Goal: Task Accomplishment & Management: Manage account settings

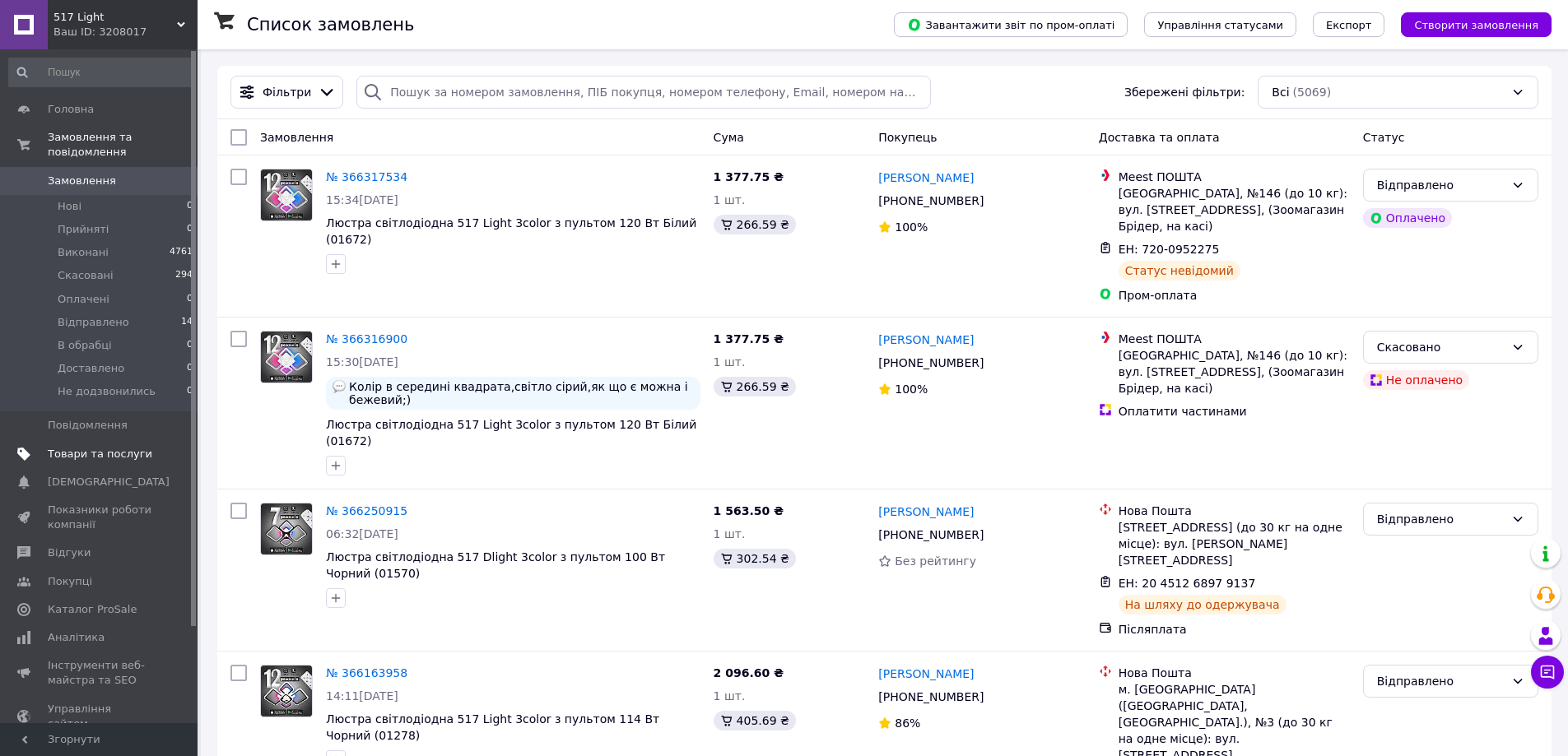
click at [94, 447] on span "Товари та послуги" at bounding box center [100, 454] width 104 height 15
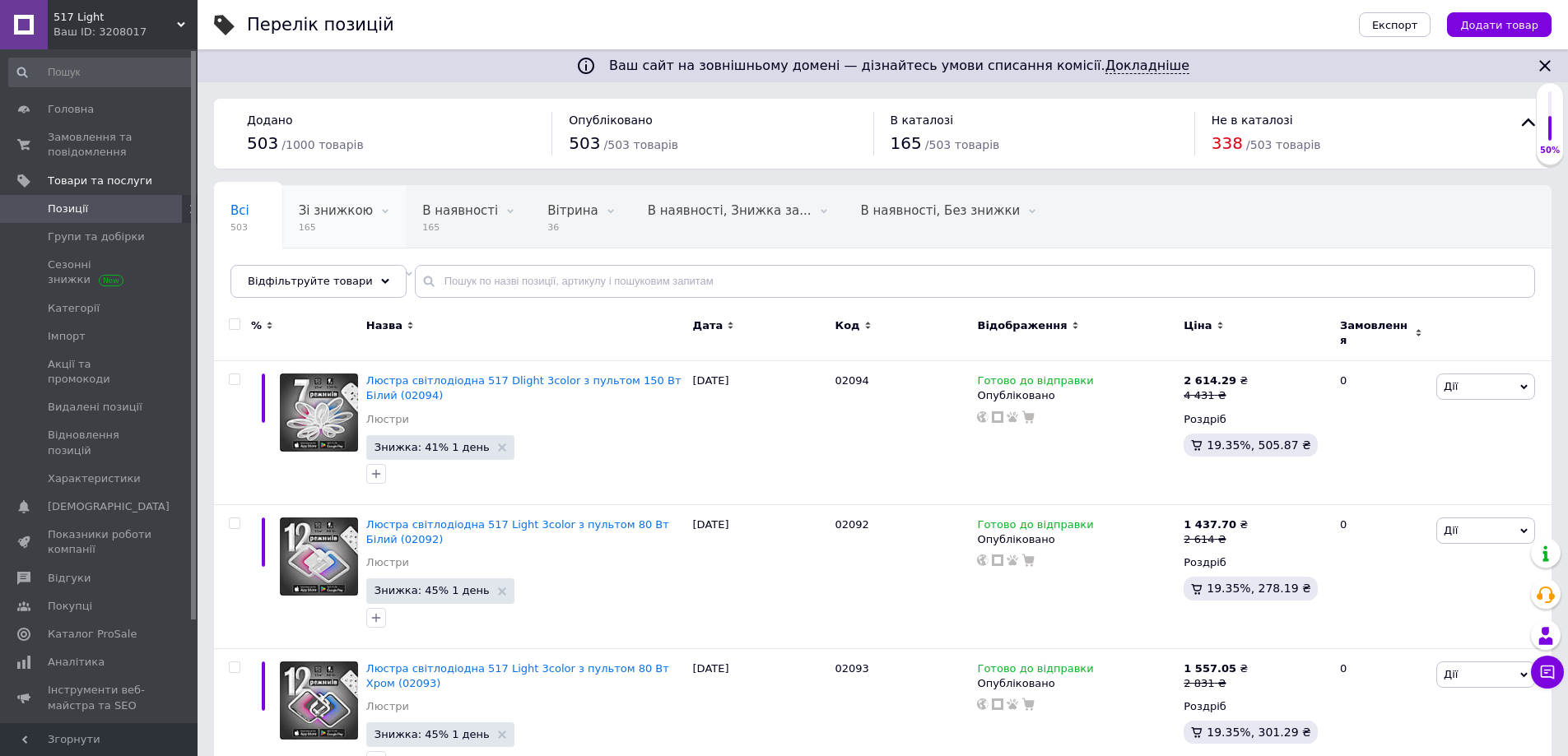
click at [324, 225] on span "165" at bounding box center [336, 228] width 74 height 13
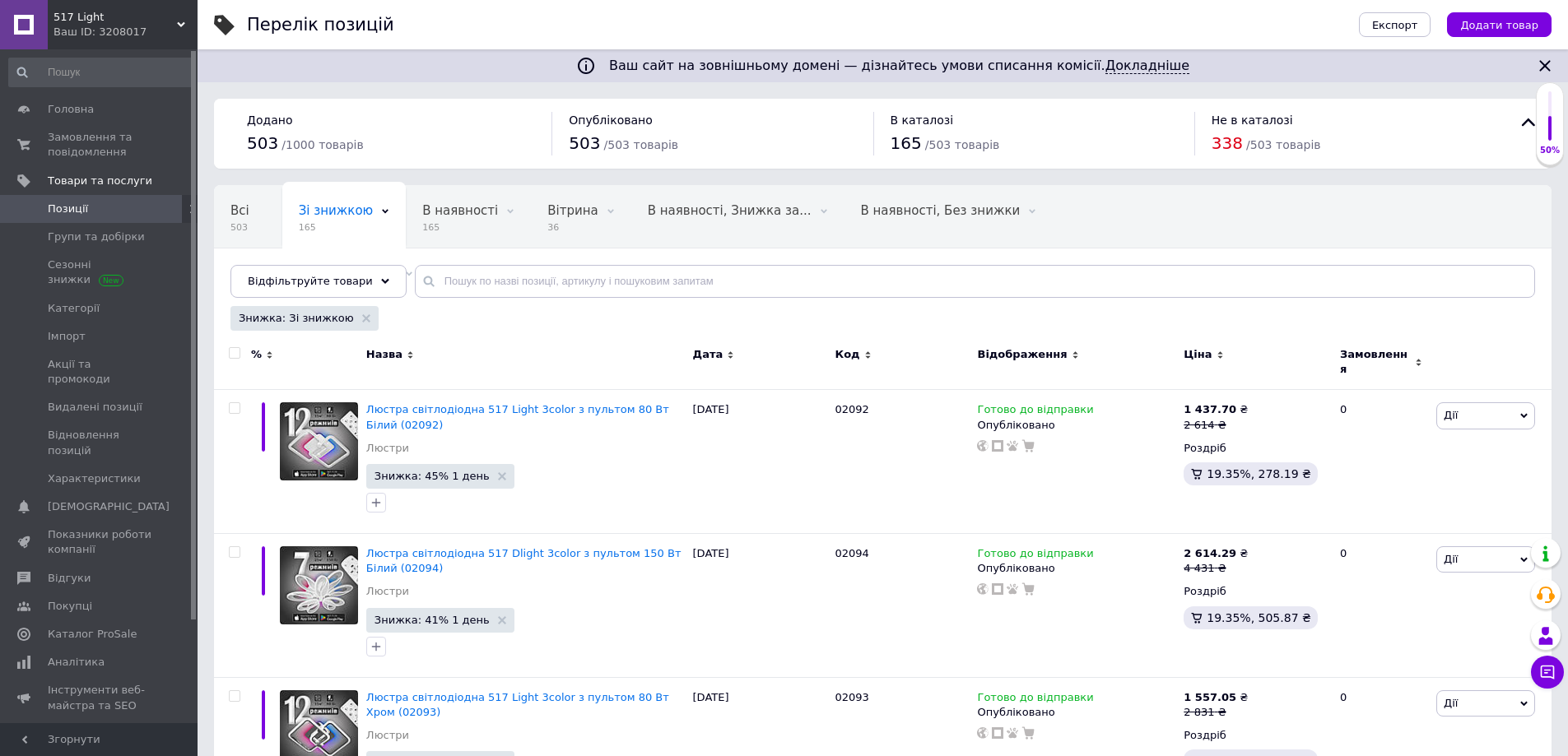
click at [239, 353] on input "checkbox" at bounding box center [234, 353] width 11 height 11
checkbox input "true"
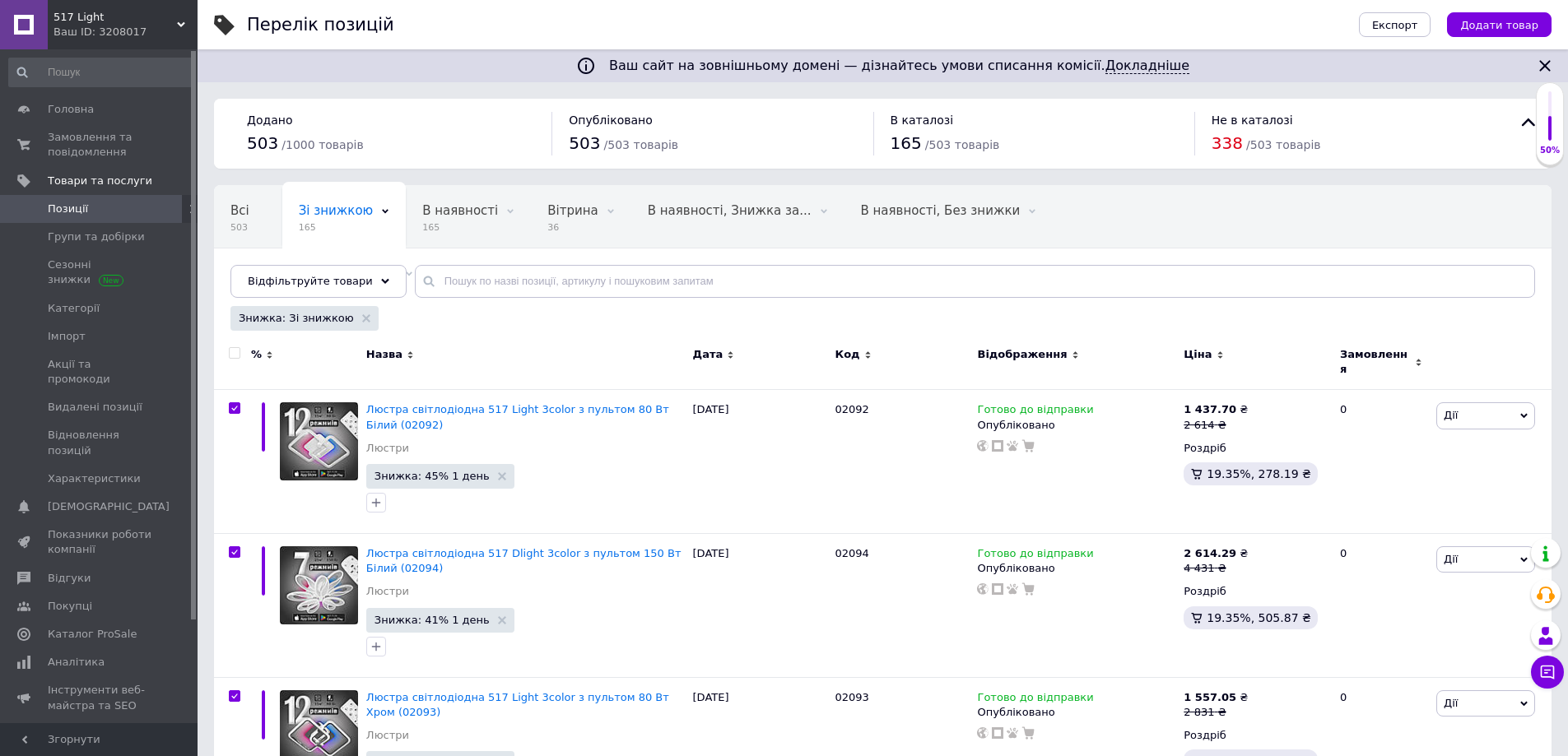
checkbox input "true"
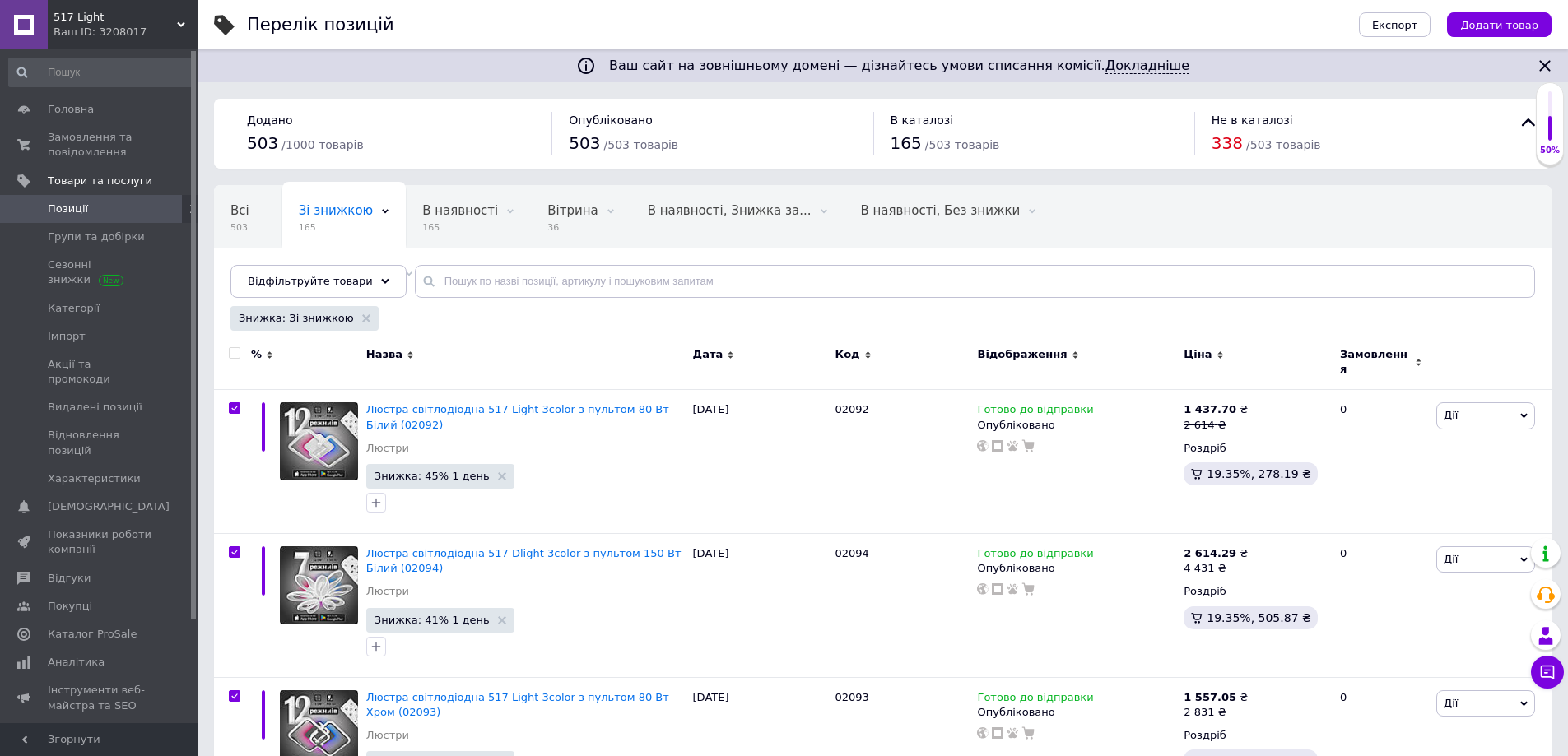
checkbox input "true"
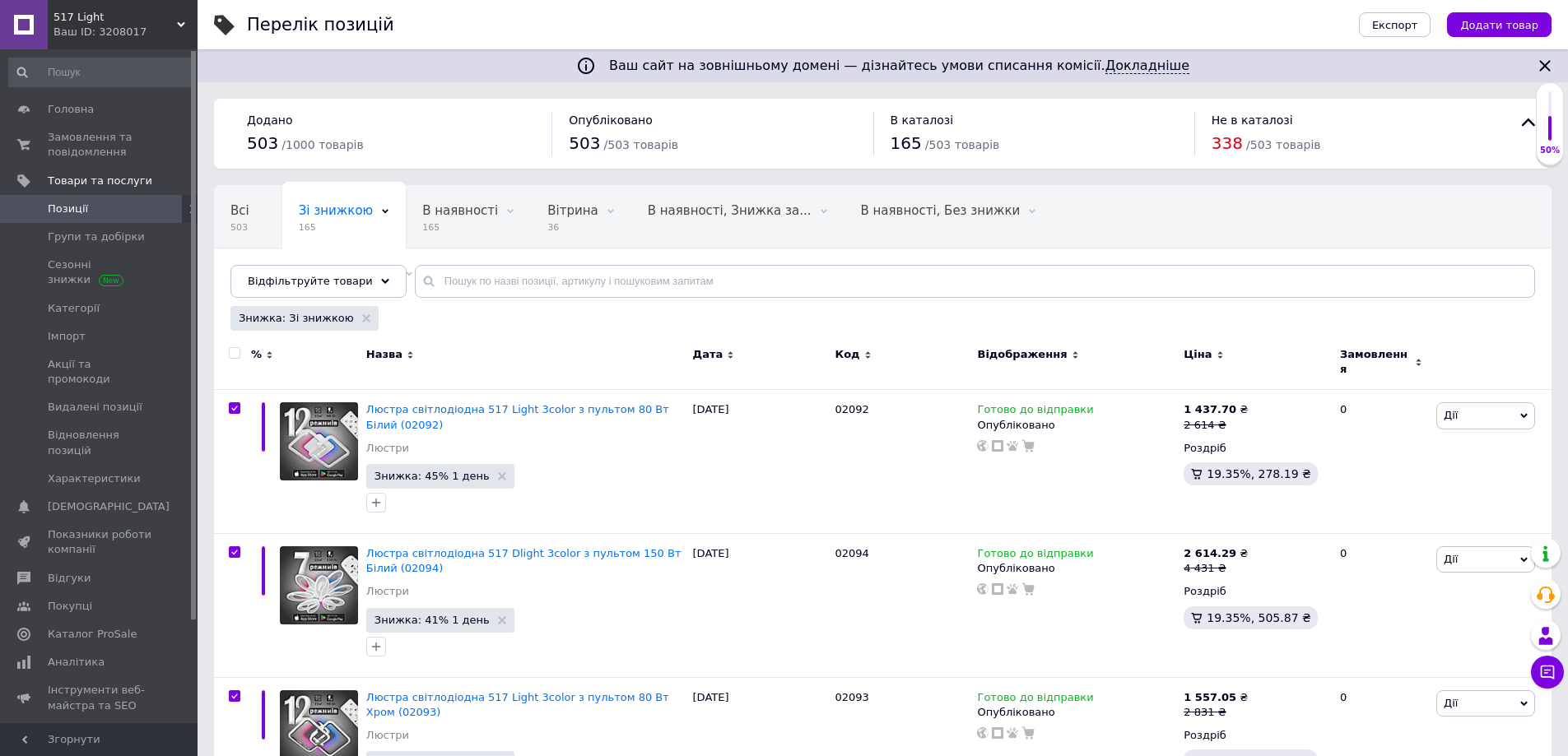
checkbox input "true"
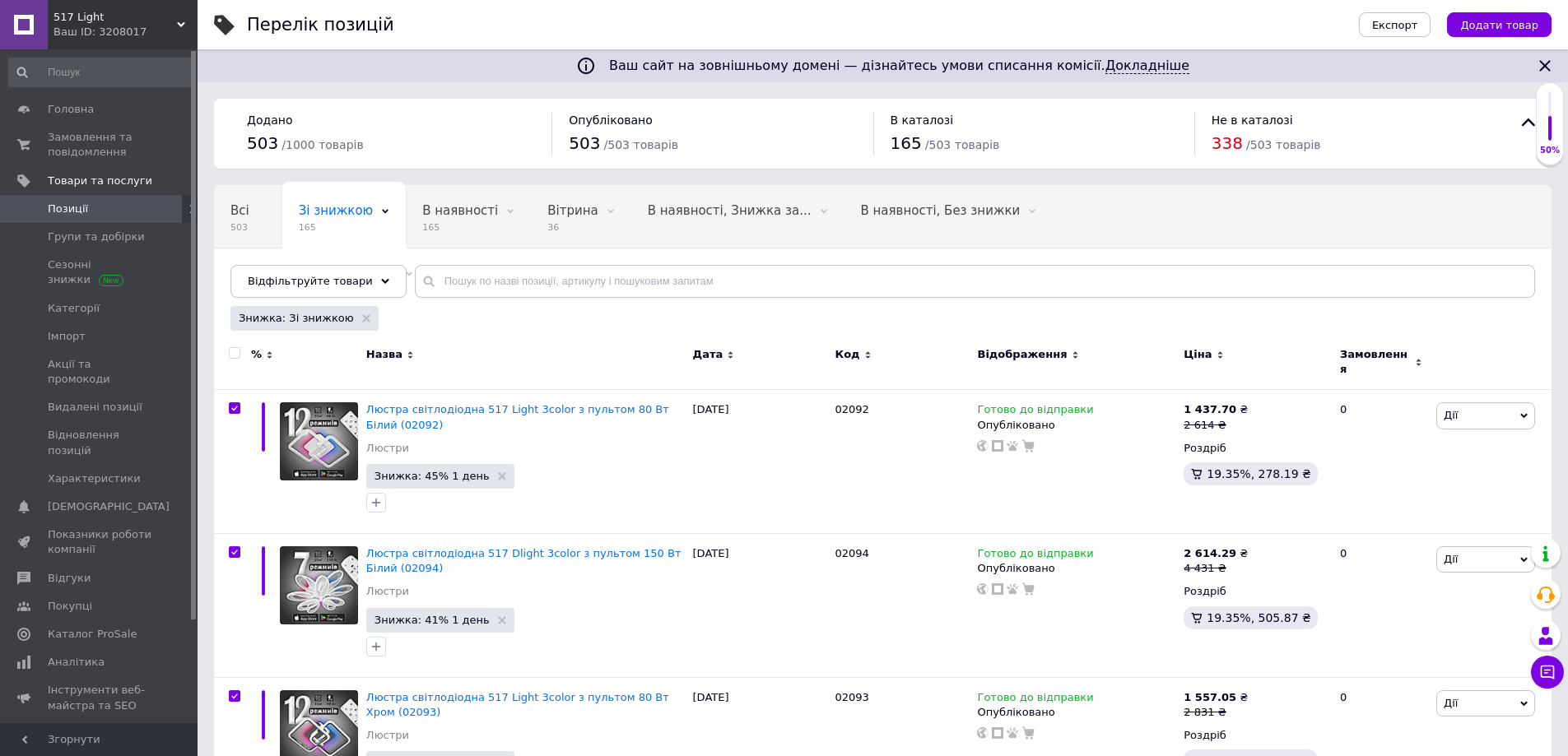
checkbox input "true"
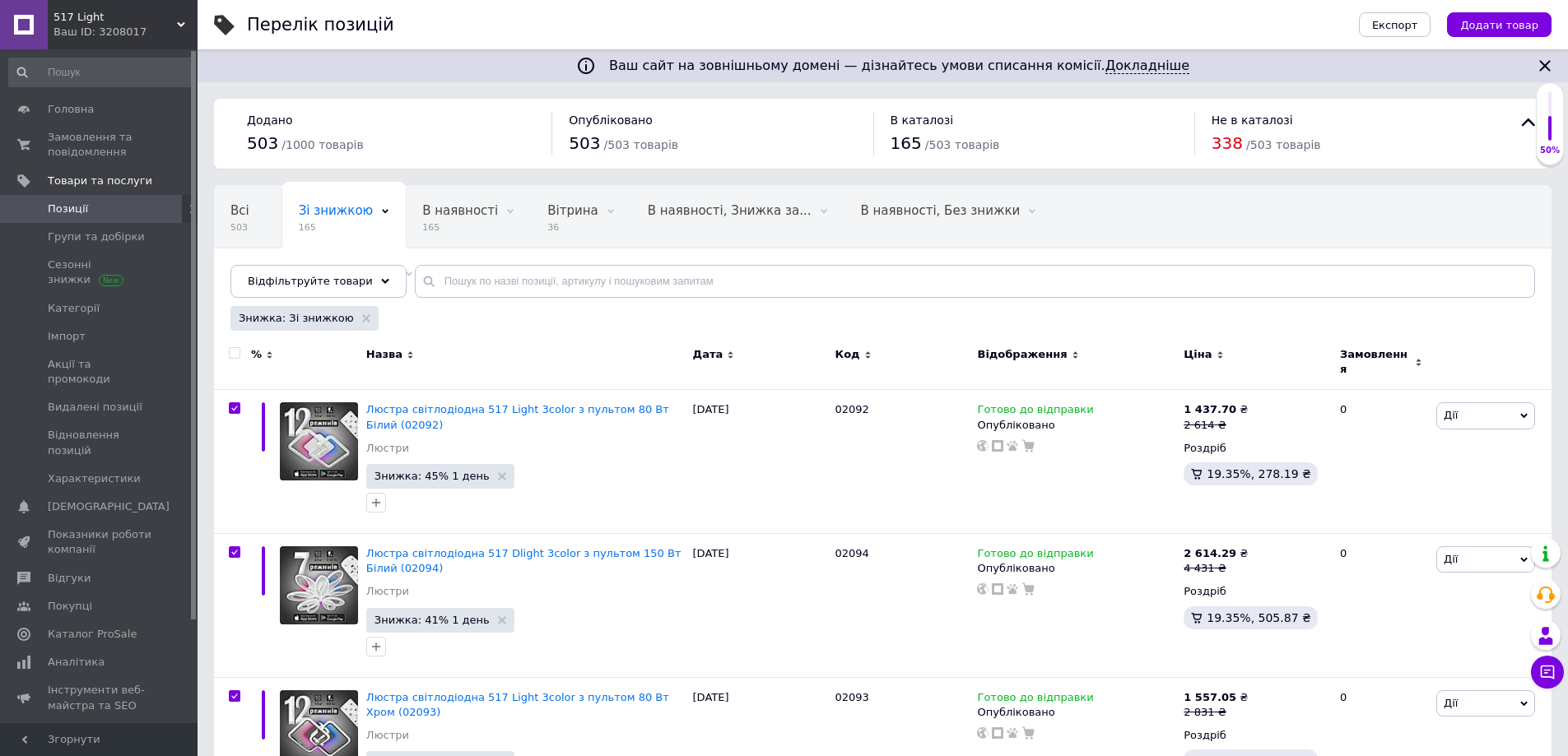
checkbox input "true"
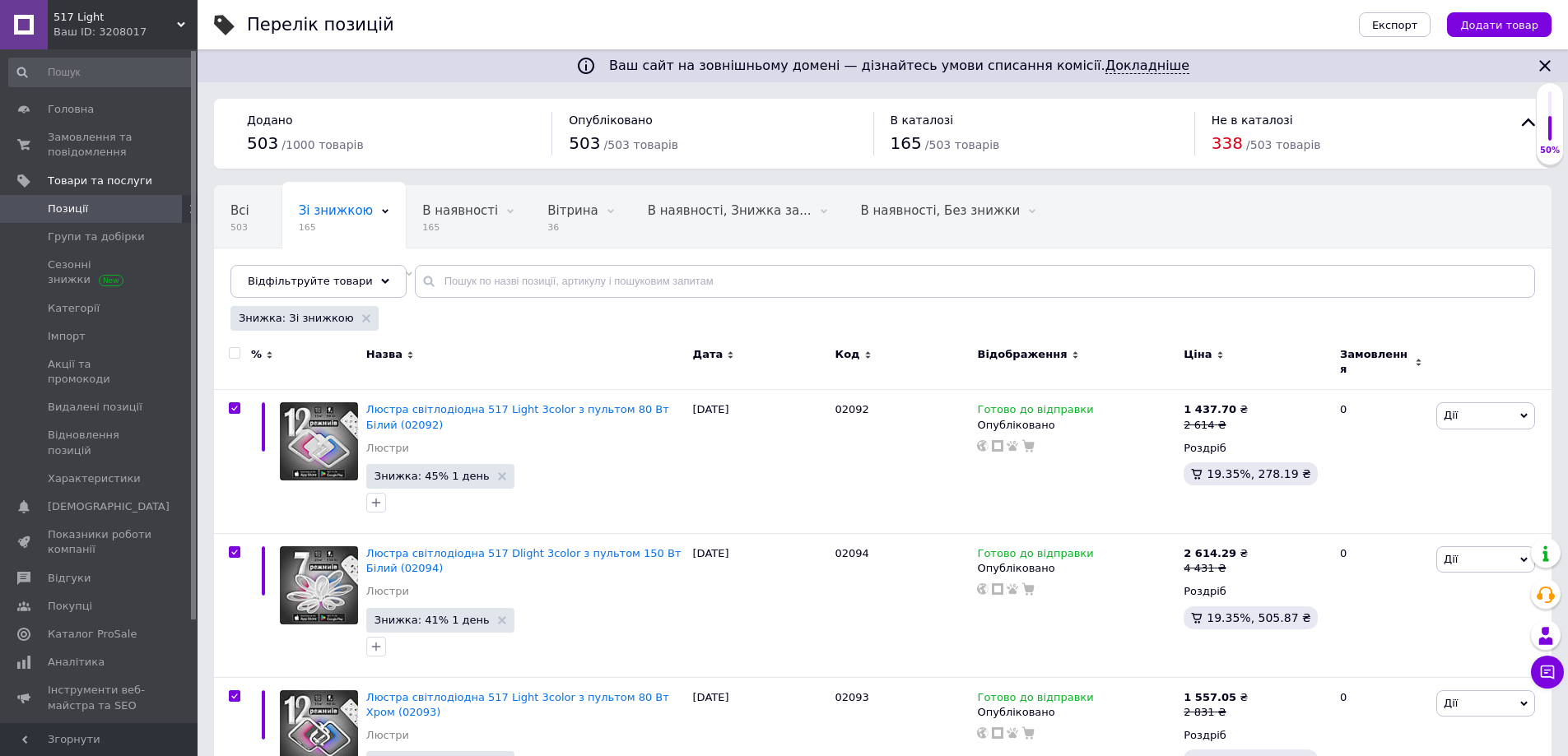
checkbox input "true"
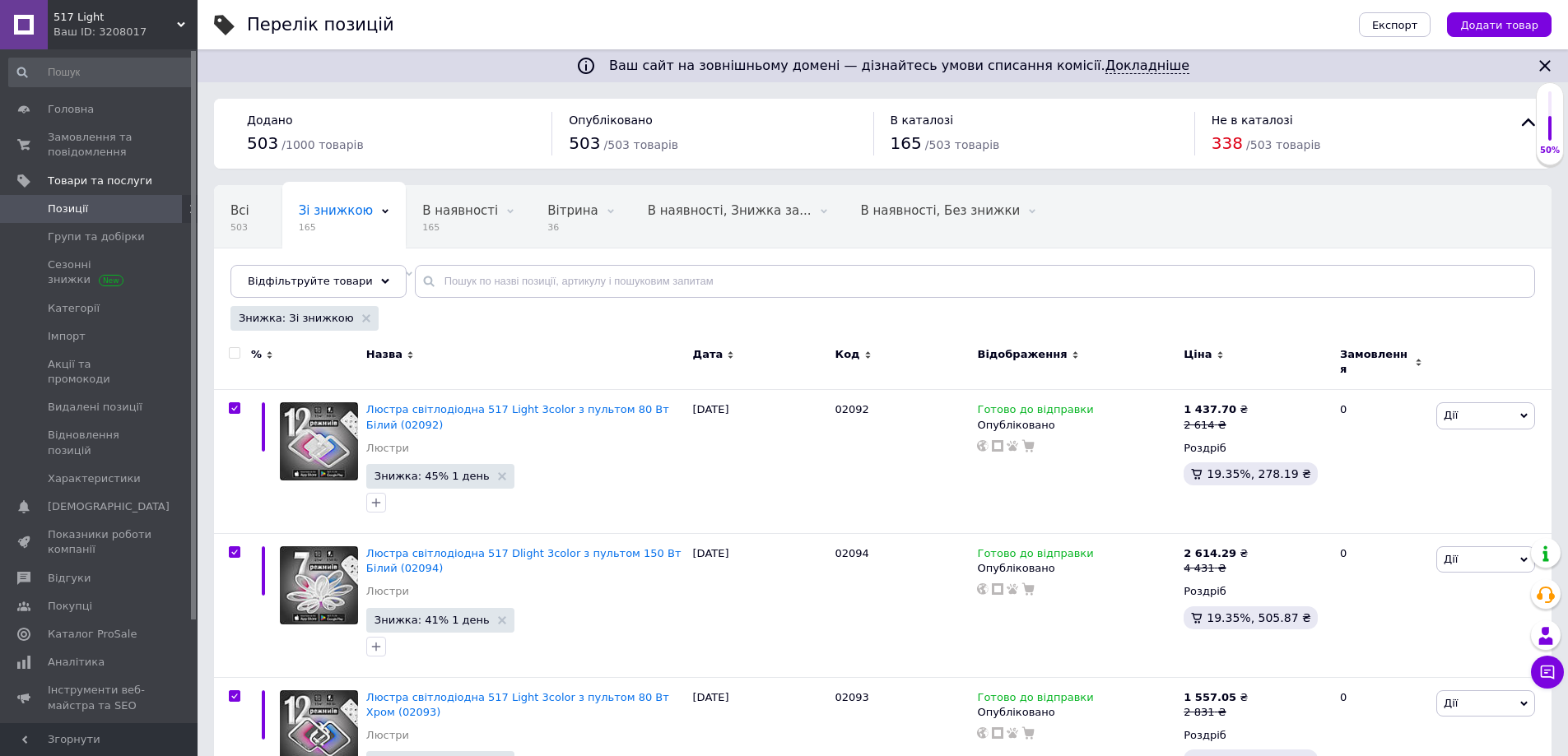
checkbox input "true"
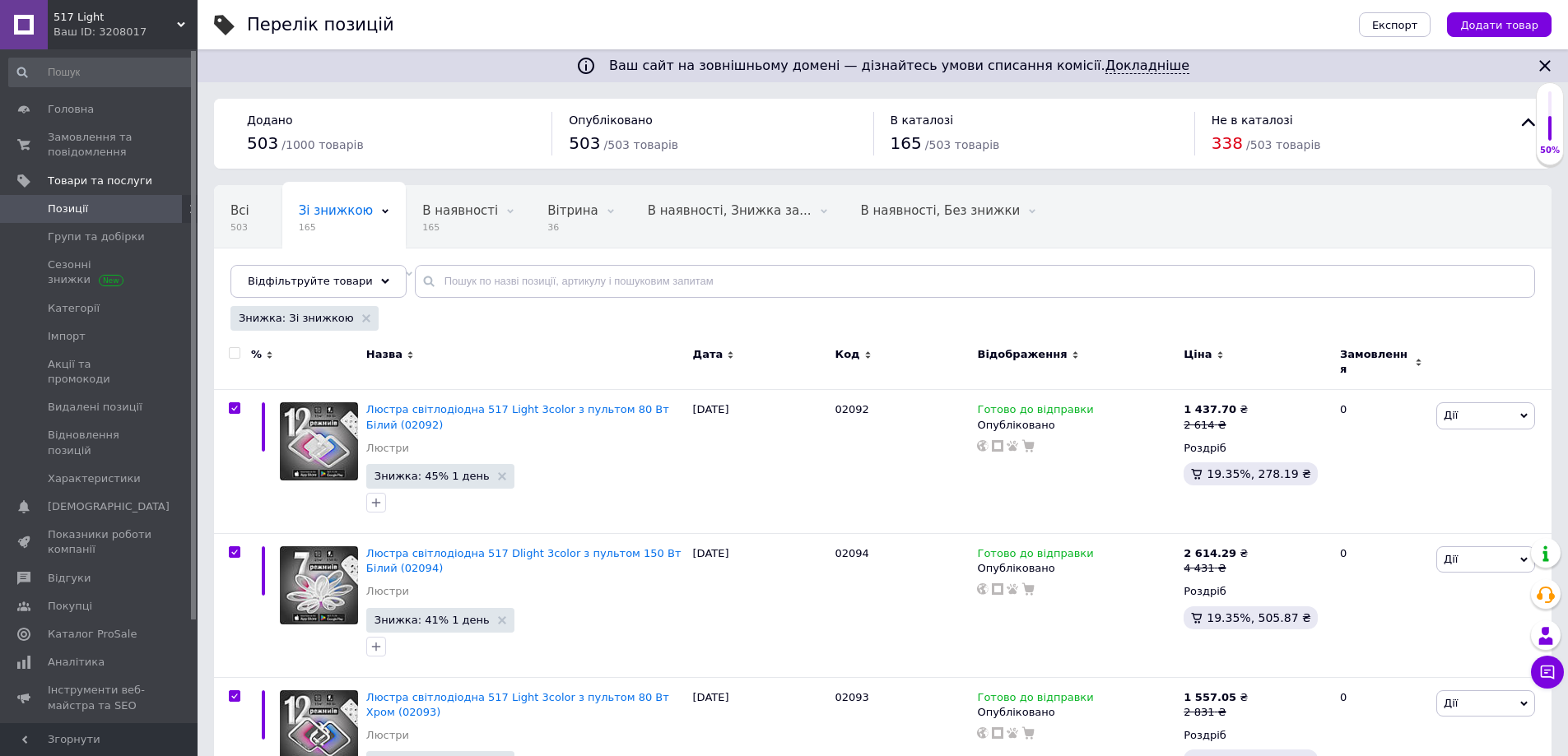
checkbox input "true"
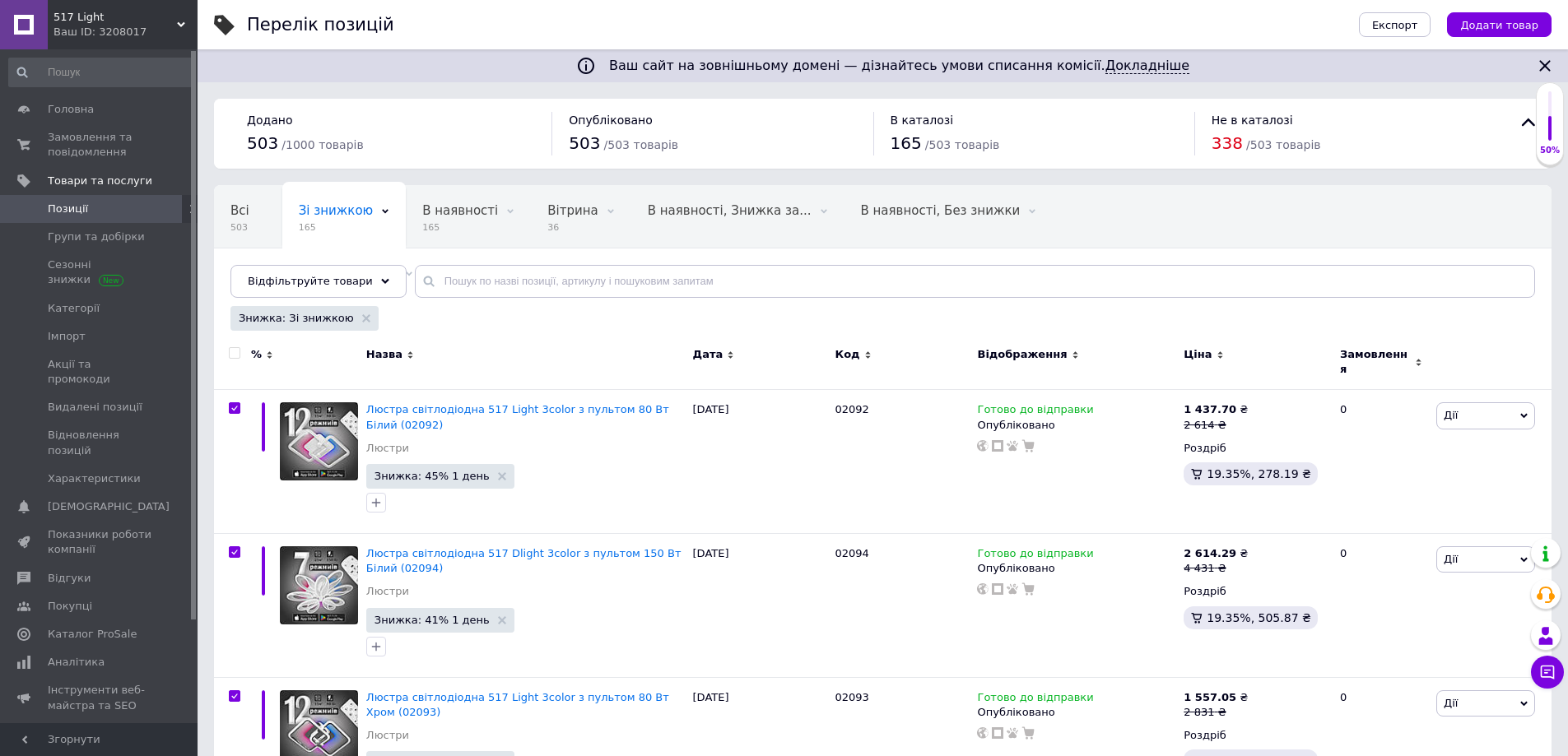
checkbox input "true"
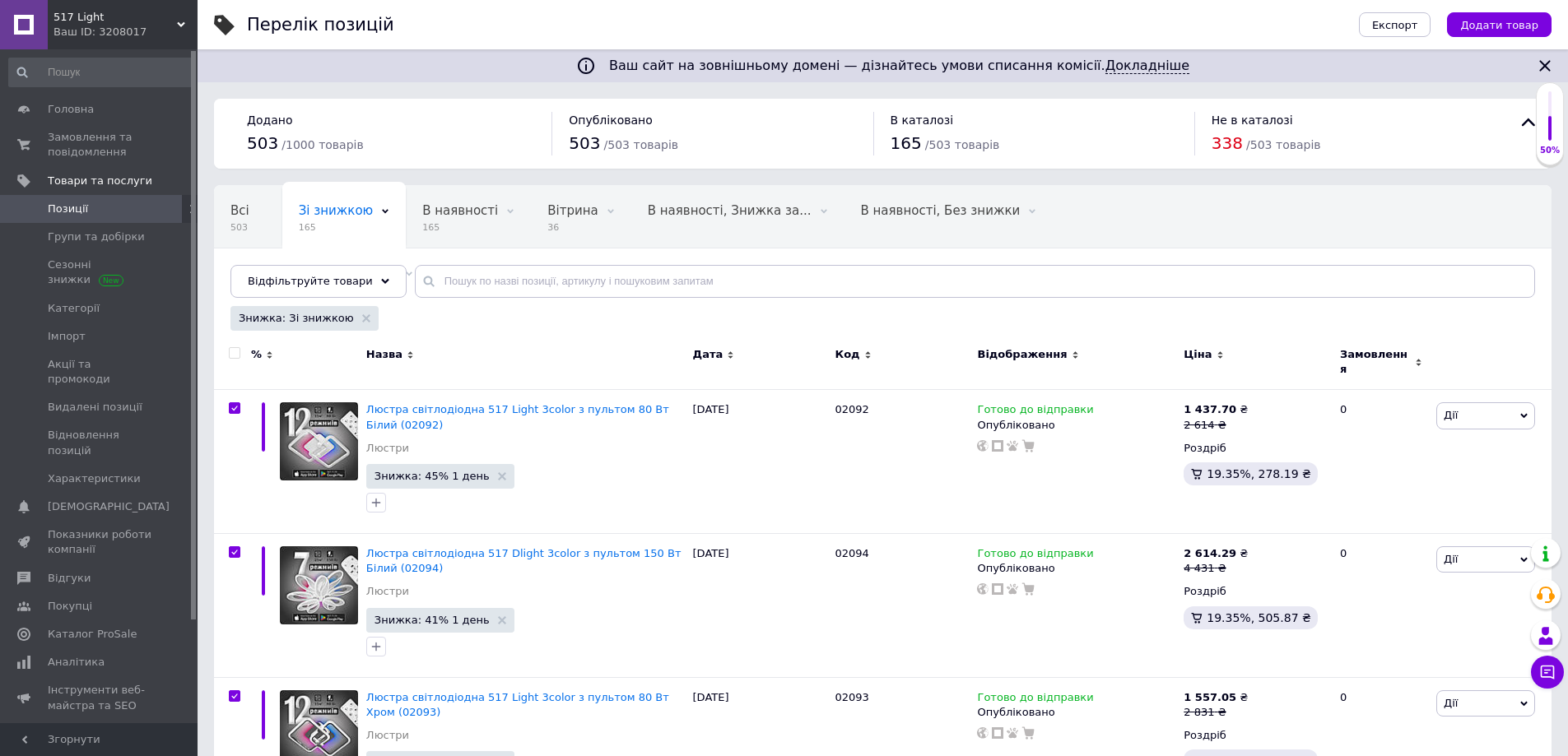
checkbox input "true"
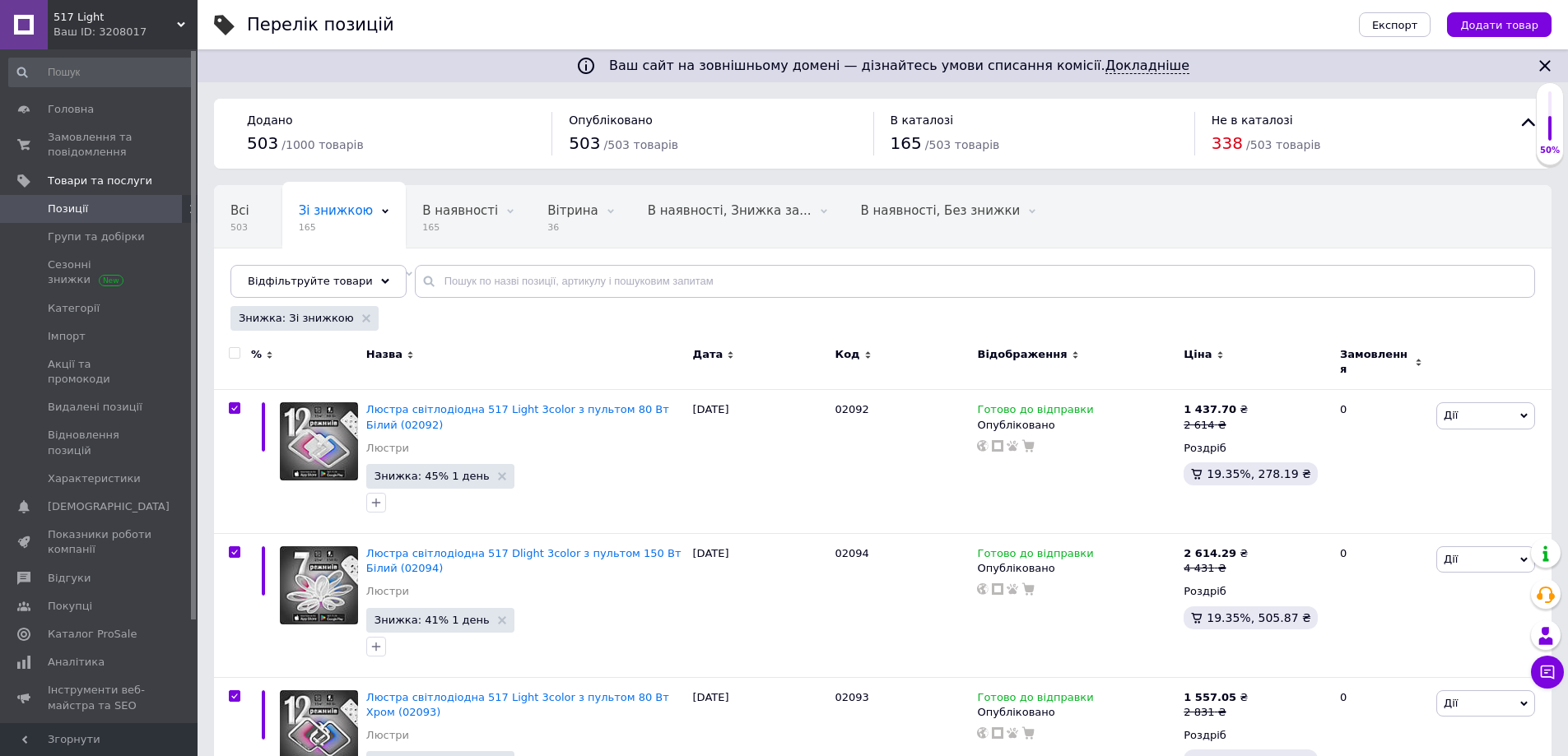
checkbox input "true"
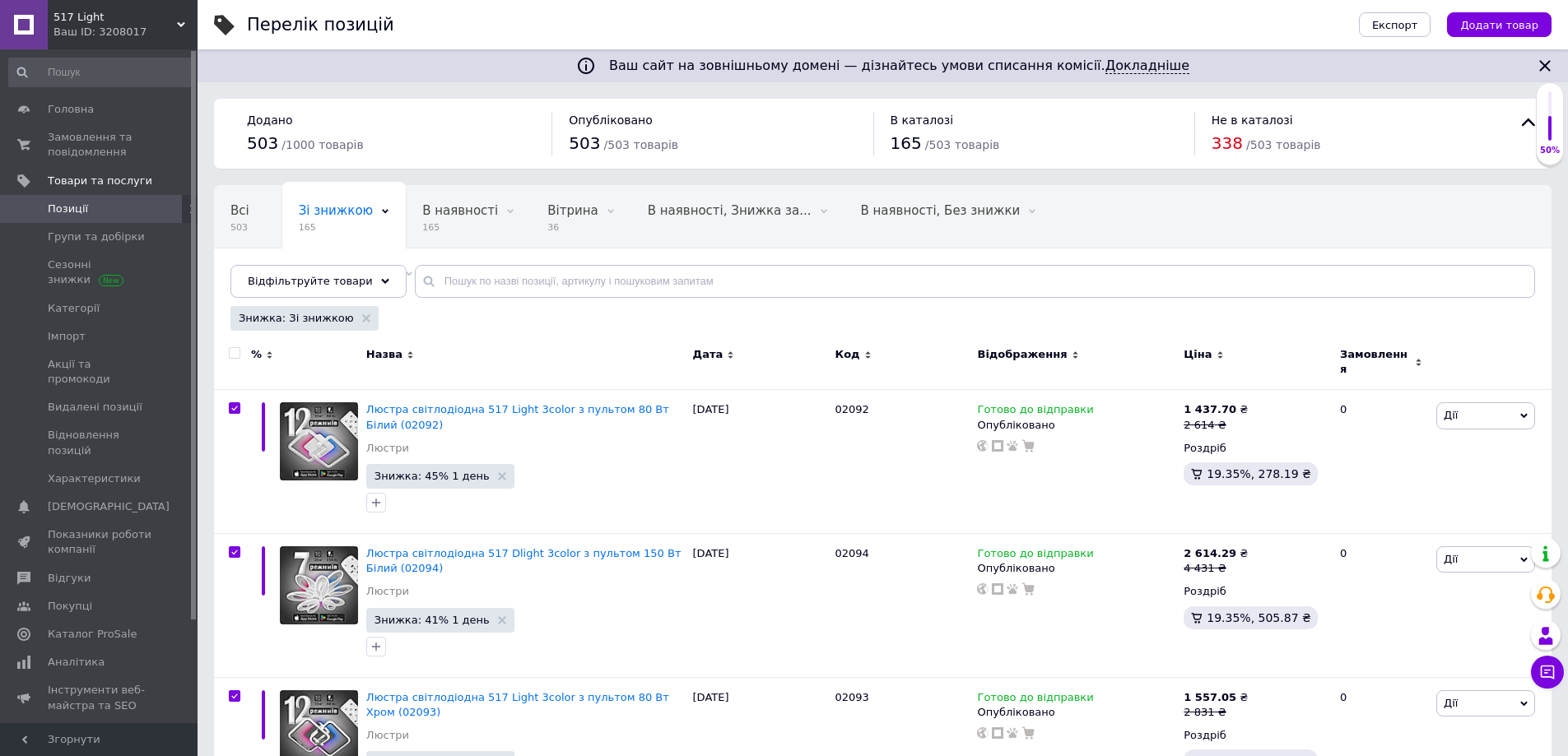
checkbox input "true"
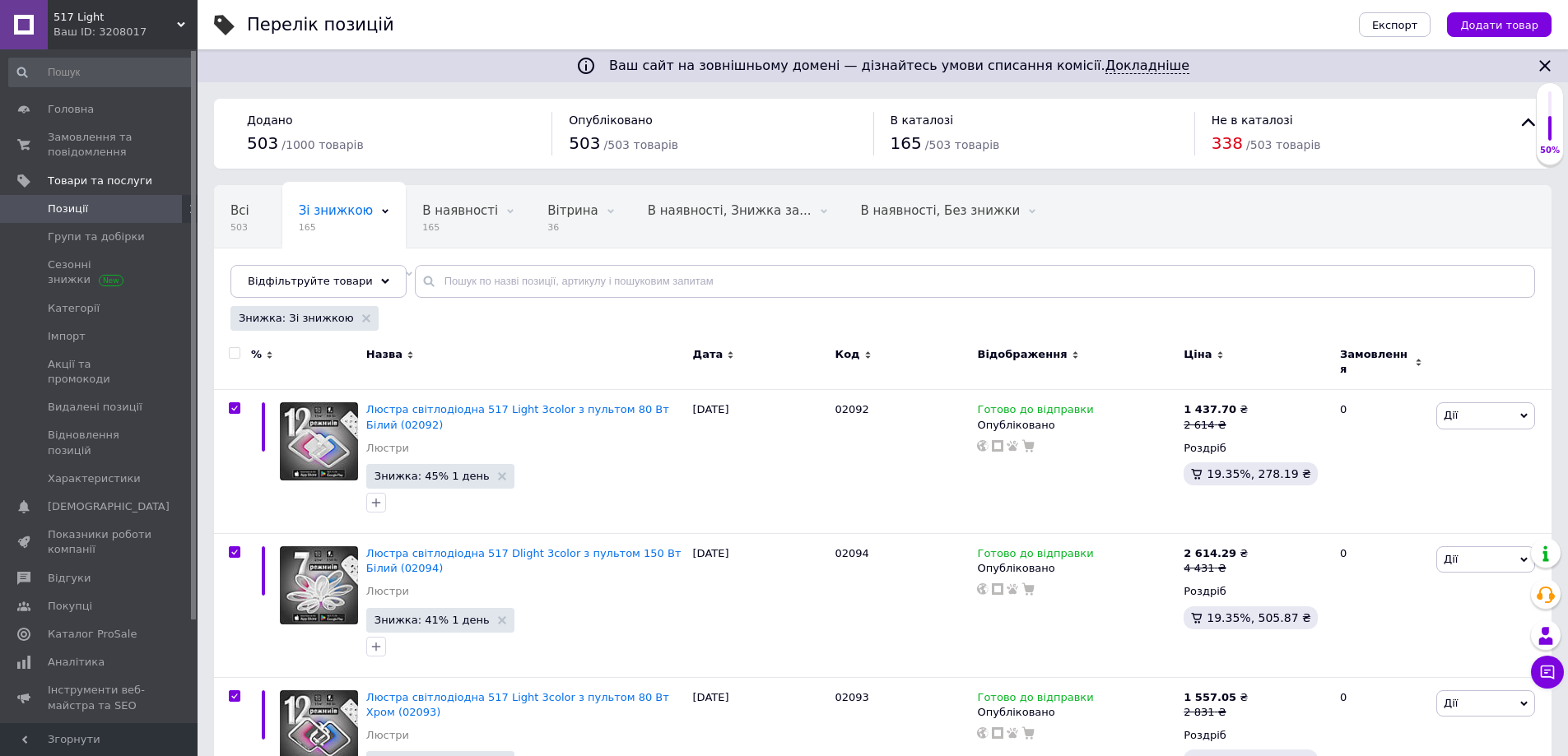
checkbox input "true"
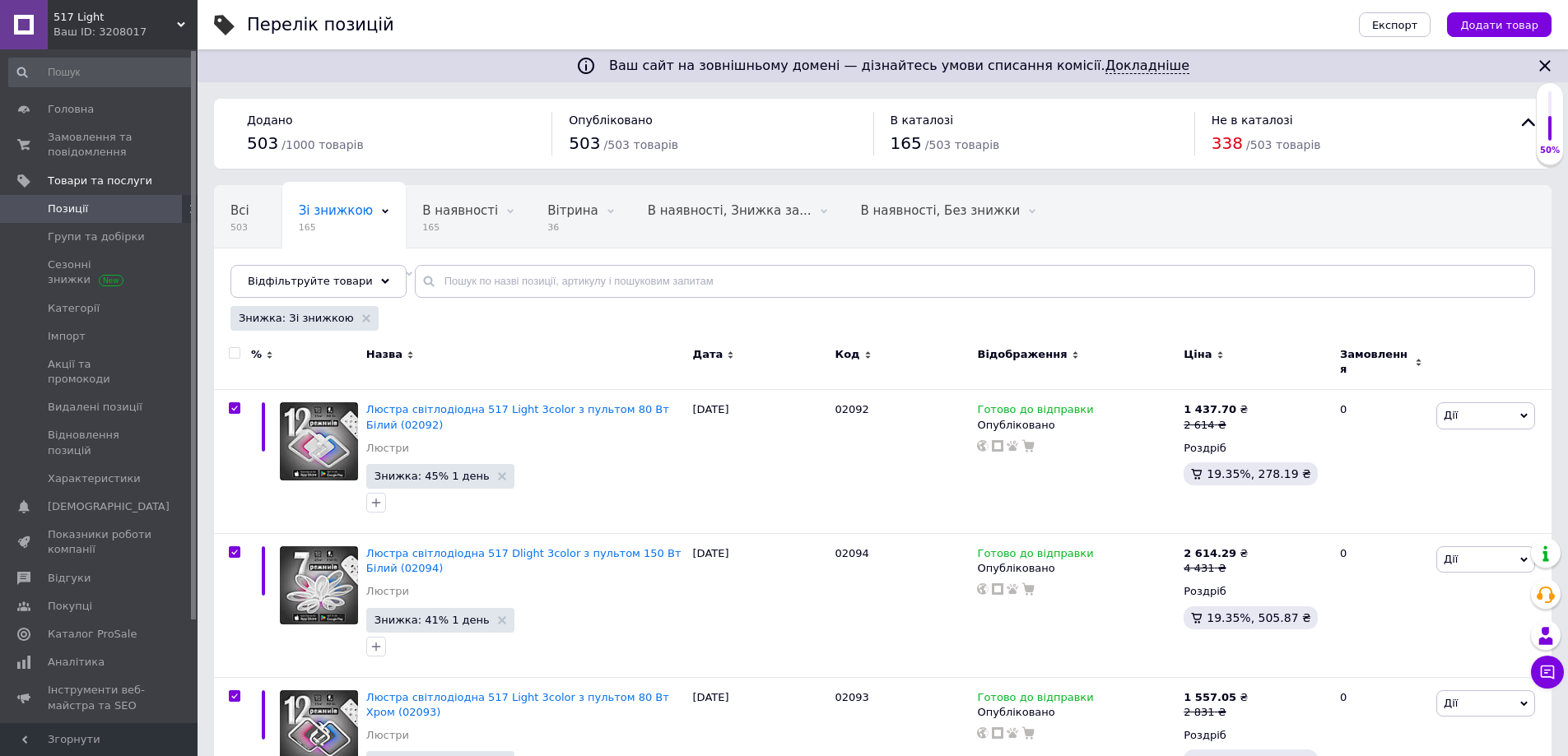
checkbox input "true"
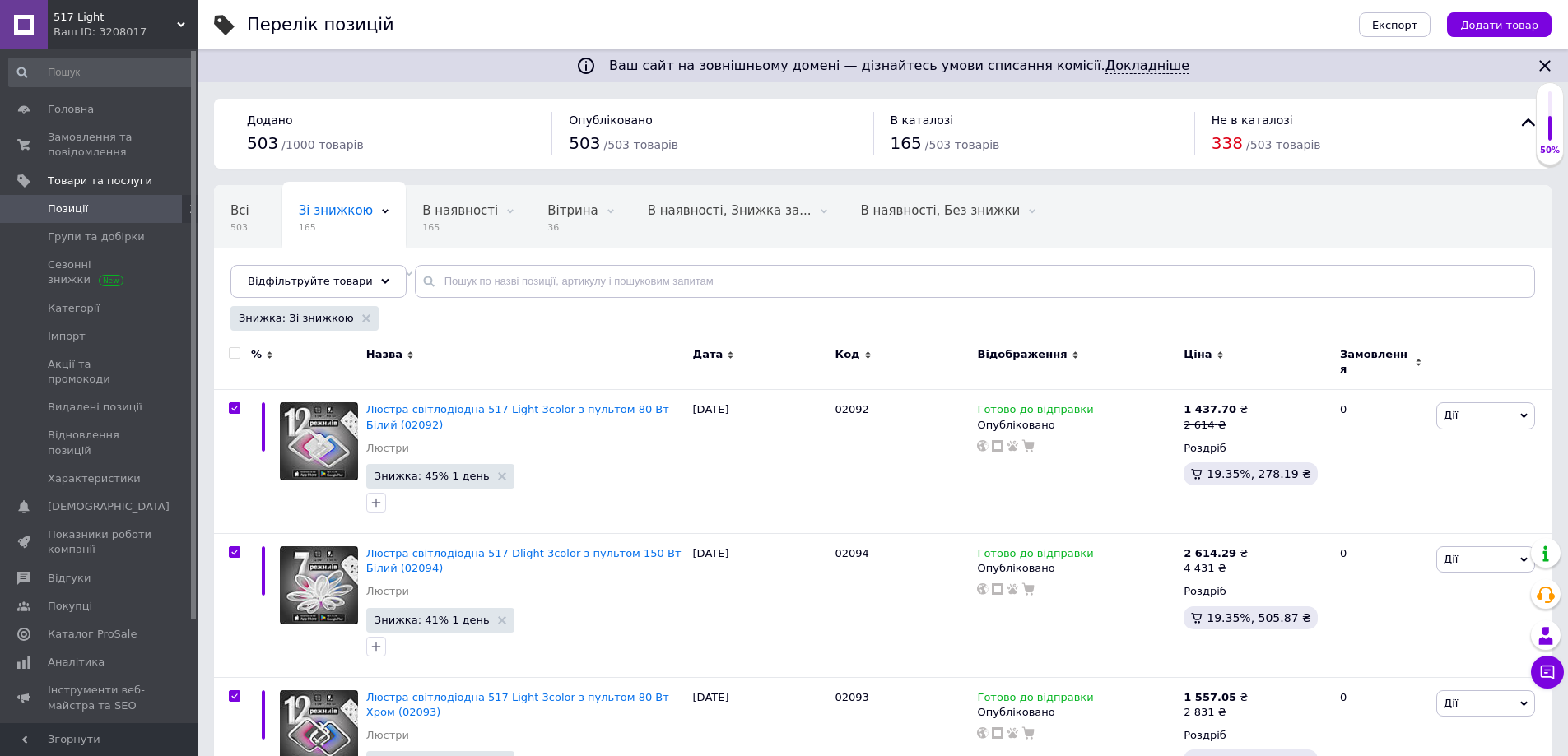
checkbox input "true"
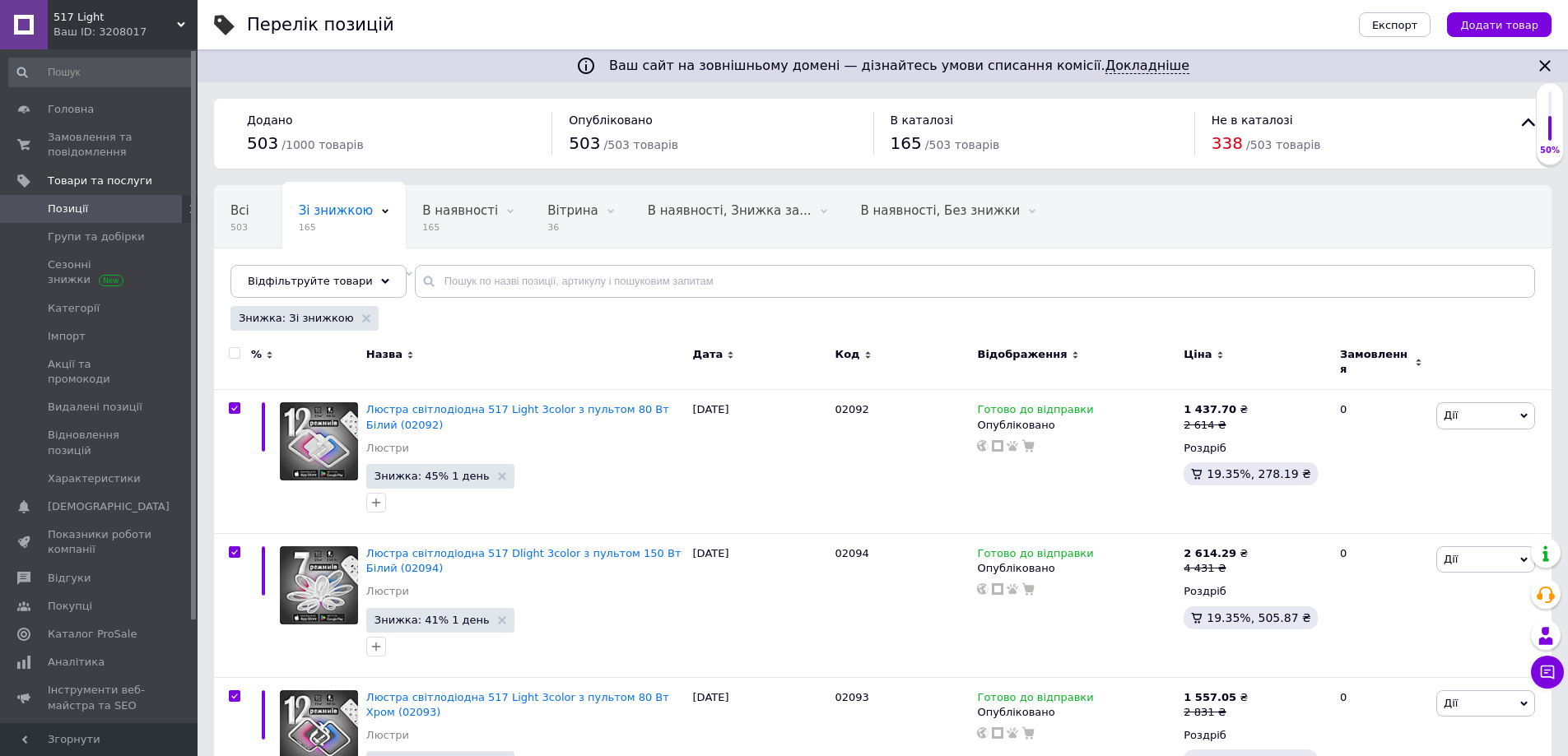
checkbox input "true"
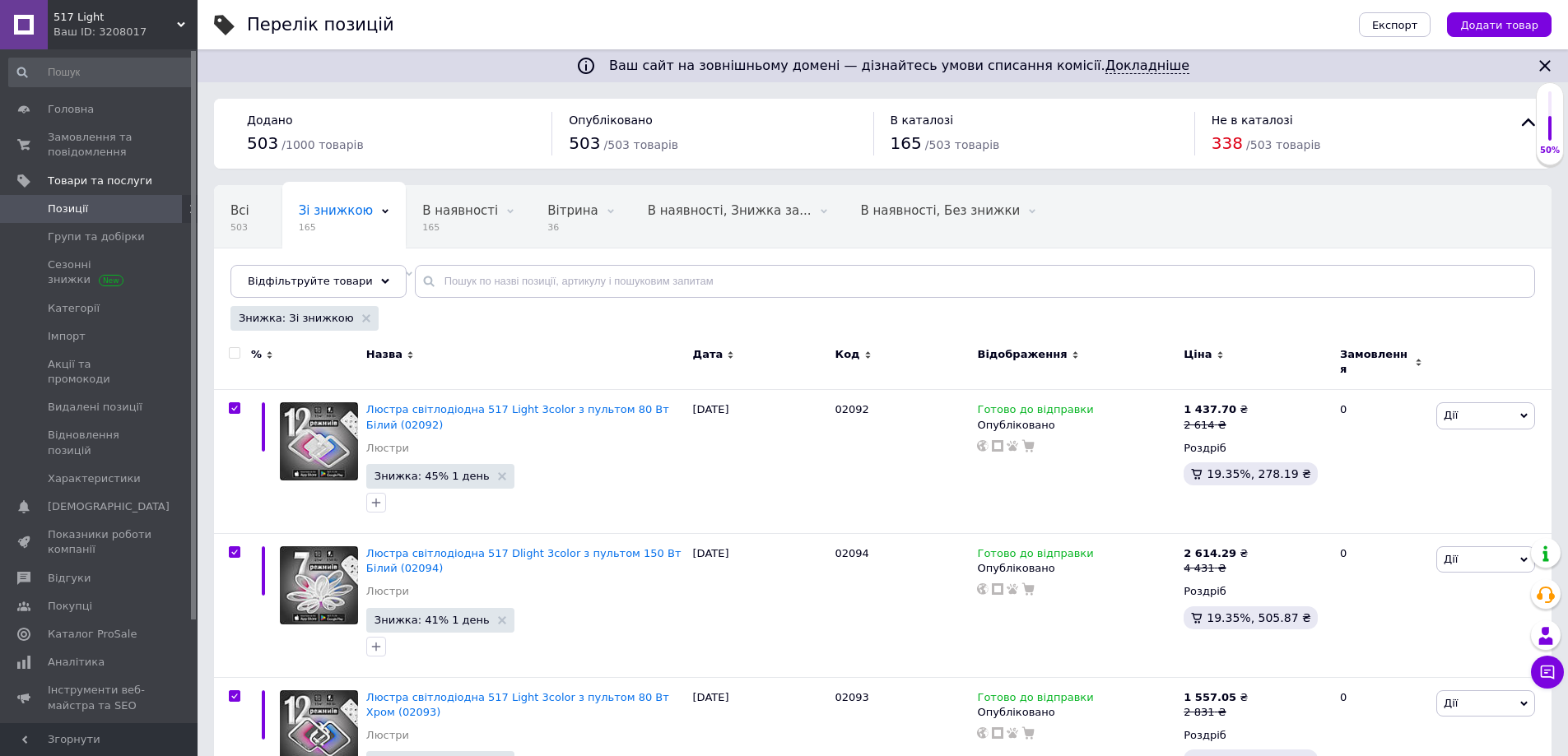
checkbox input "true"
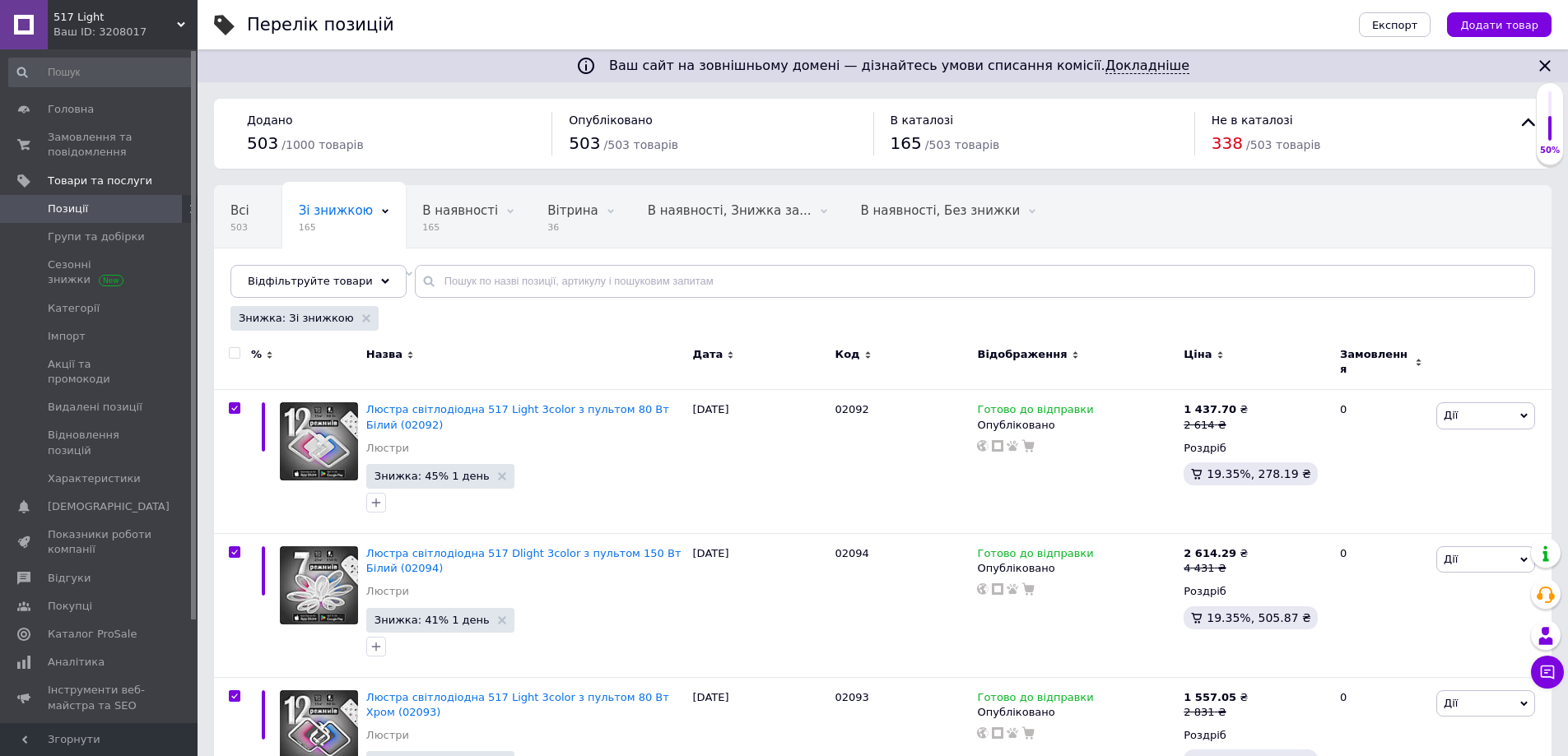
checkbox input "true"
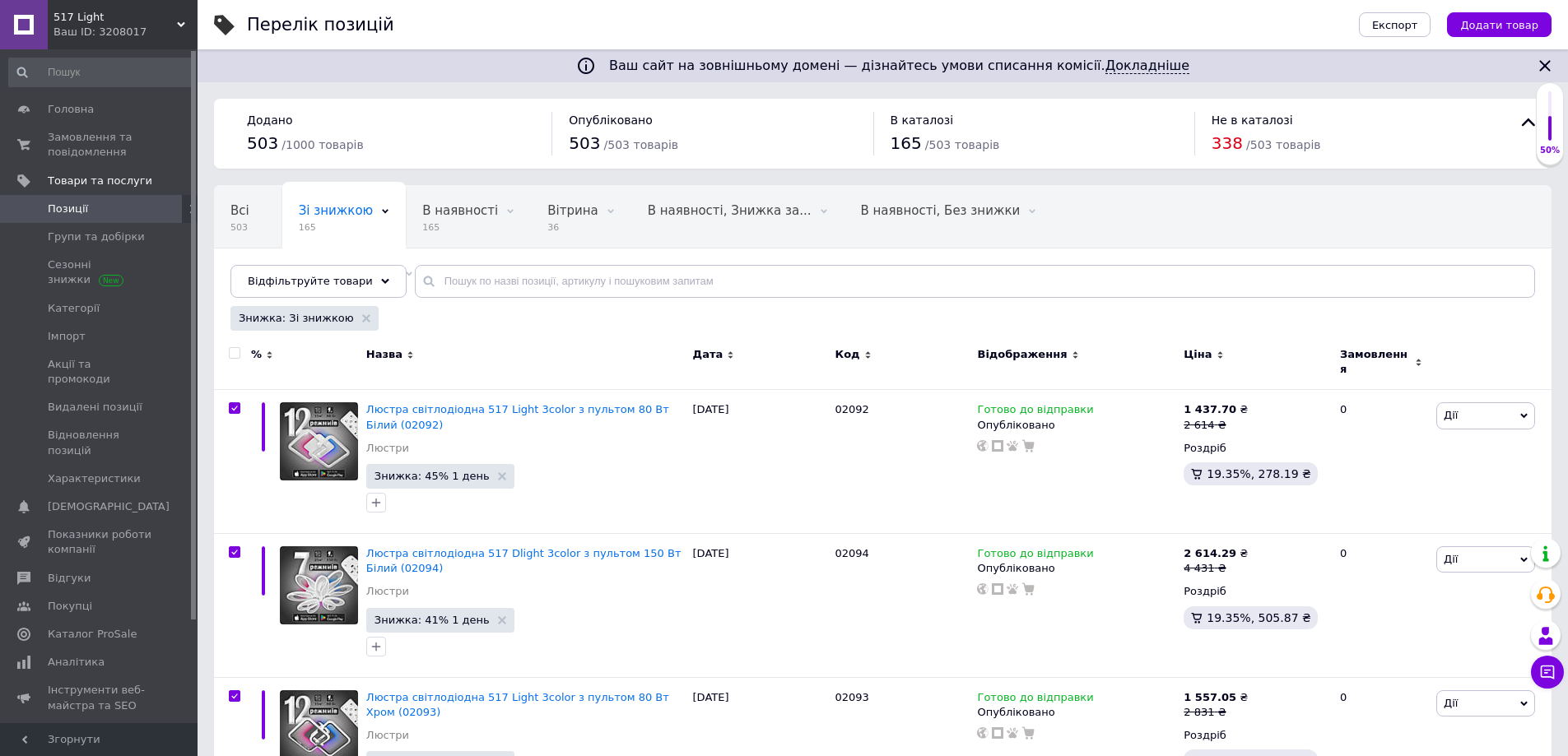
checkbox input "true"
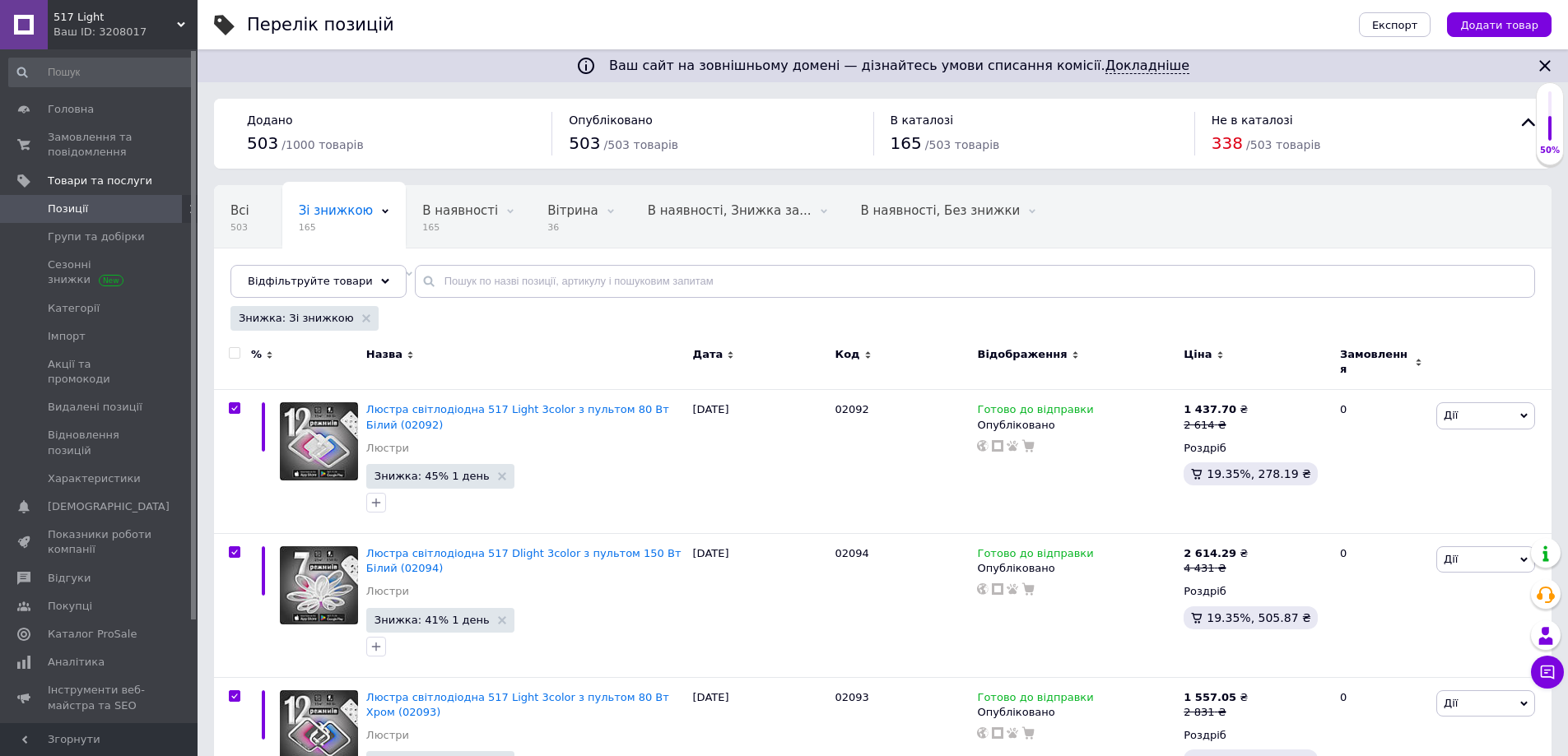
checkbox input "true"
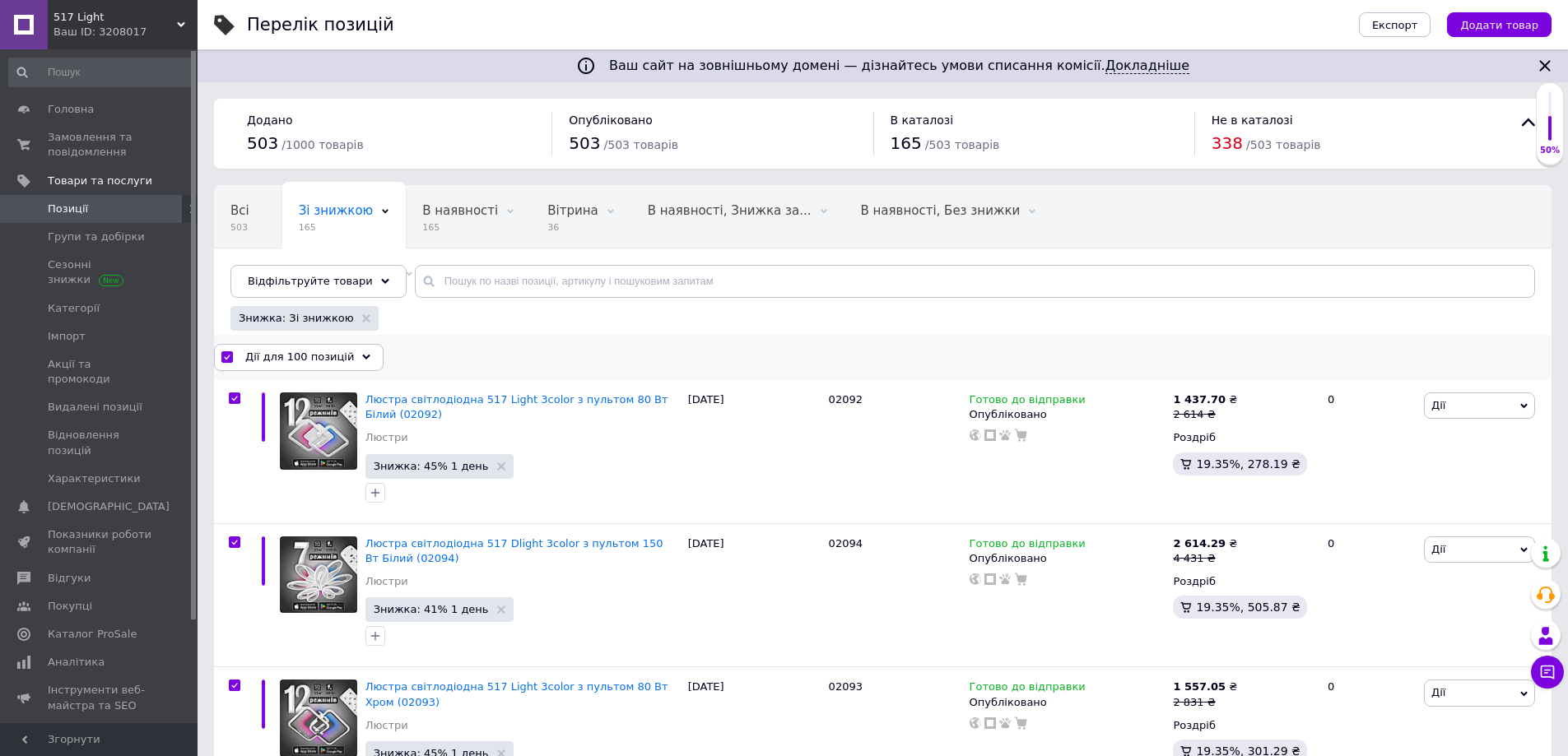
click at [328, 353] on span "Дії для 100 позицій" at bounding box center [300, 357] width 109 height 15
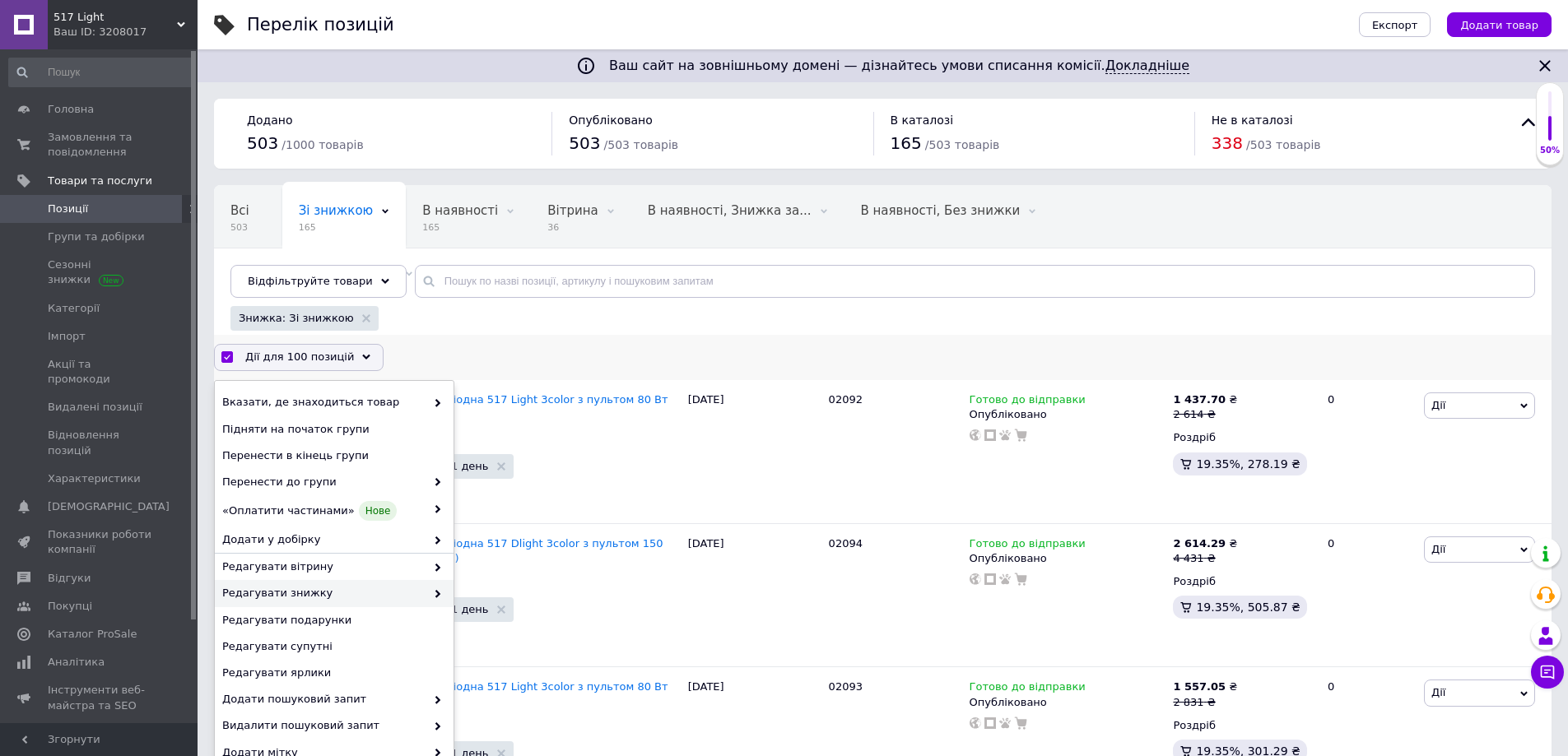
click at [376, 592] on span "Редагувати знижку" at bounding box center [324, 593] width 203 height 15
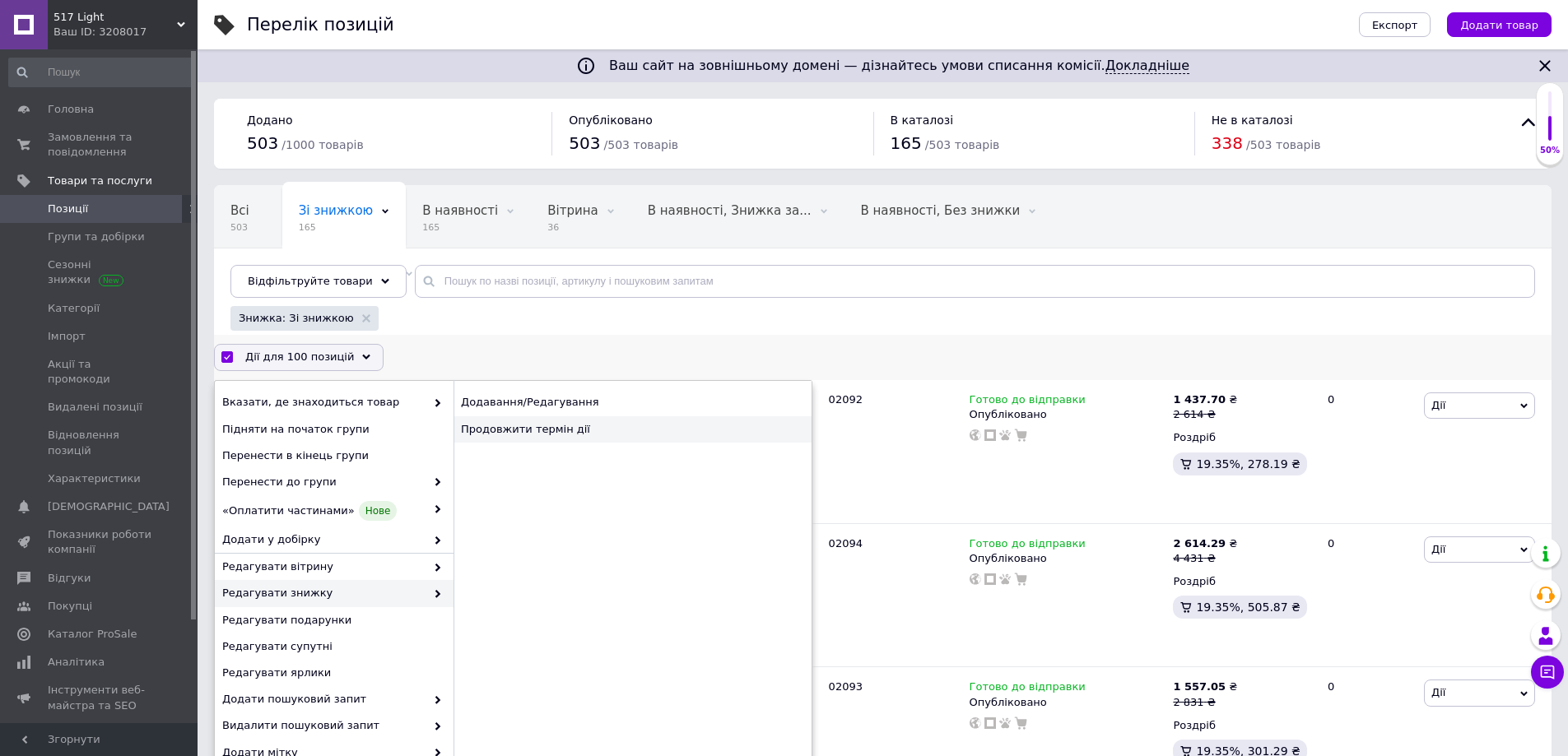
click at [531, 430] on div "Продовжити термін дії" at bounding box center [632, 429] width 358 height 26
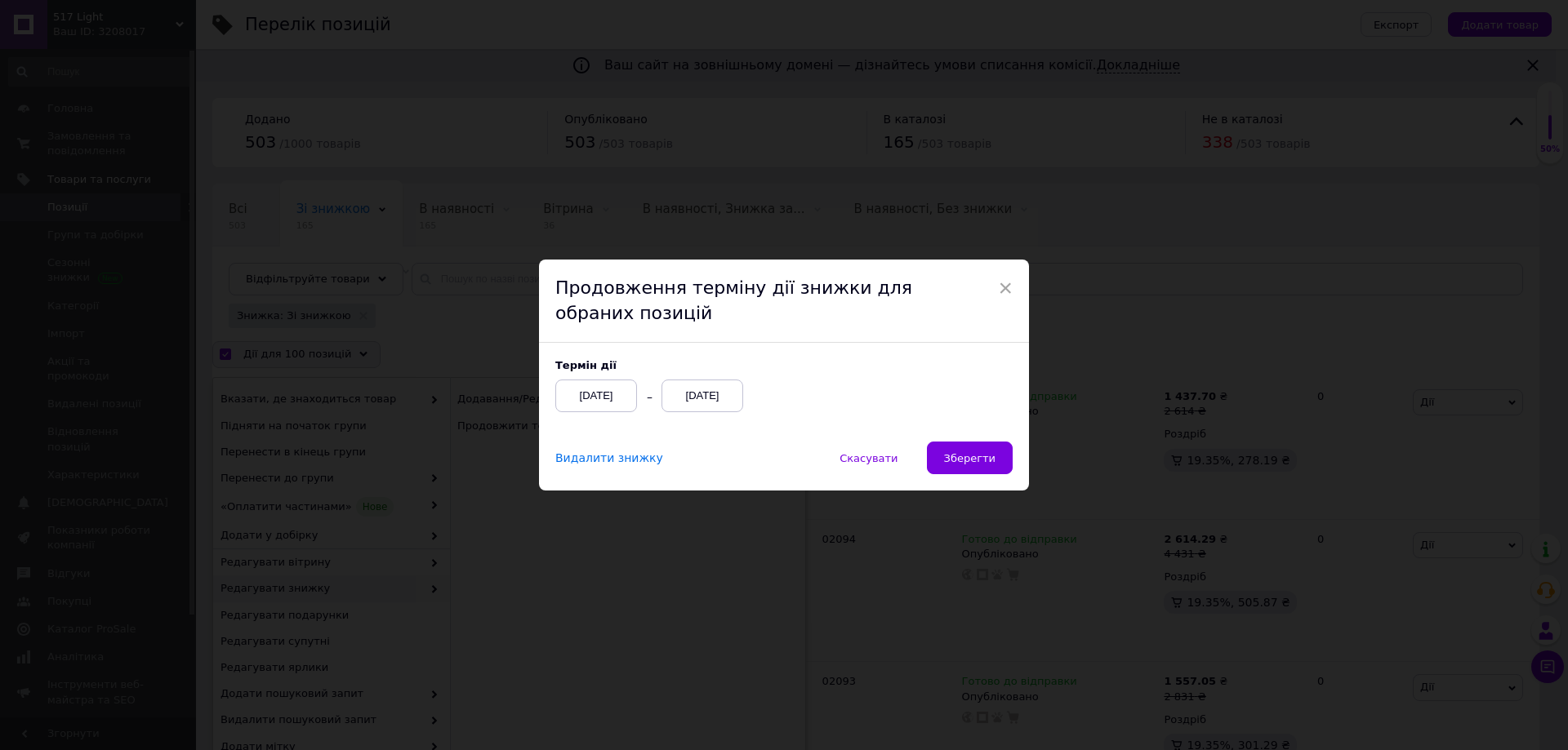
click at [729, 397] on div "[DATE]" at bounding box center [702, 396] width 82 height 32
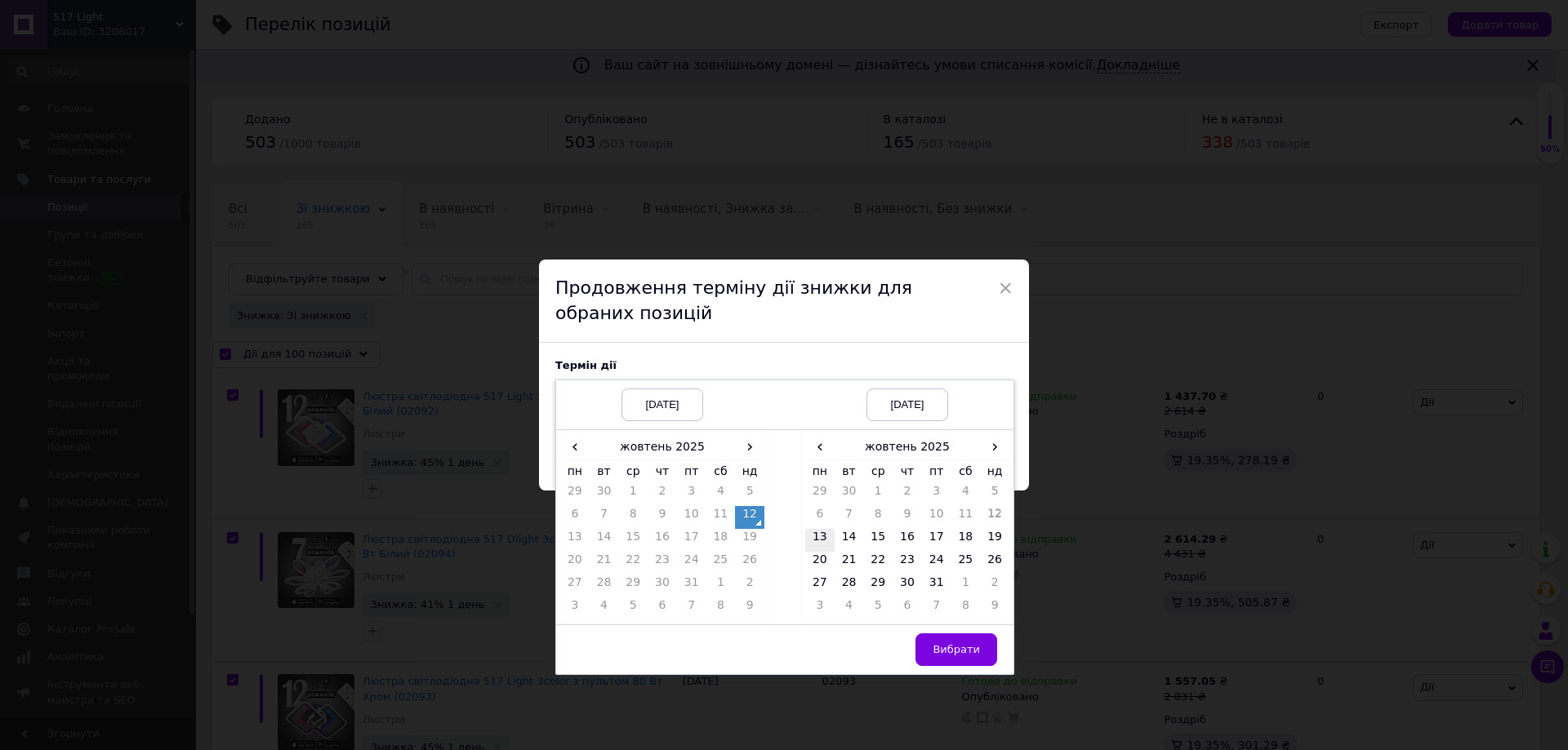
click at [818, 534] on td "13" at bounding box center [820, 540] width 30 height 23
click at [940, 644] on span "Вибрати" at bounding box center [956, 650] width 48 height 13
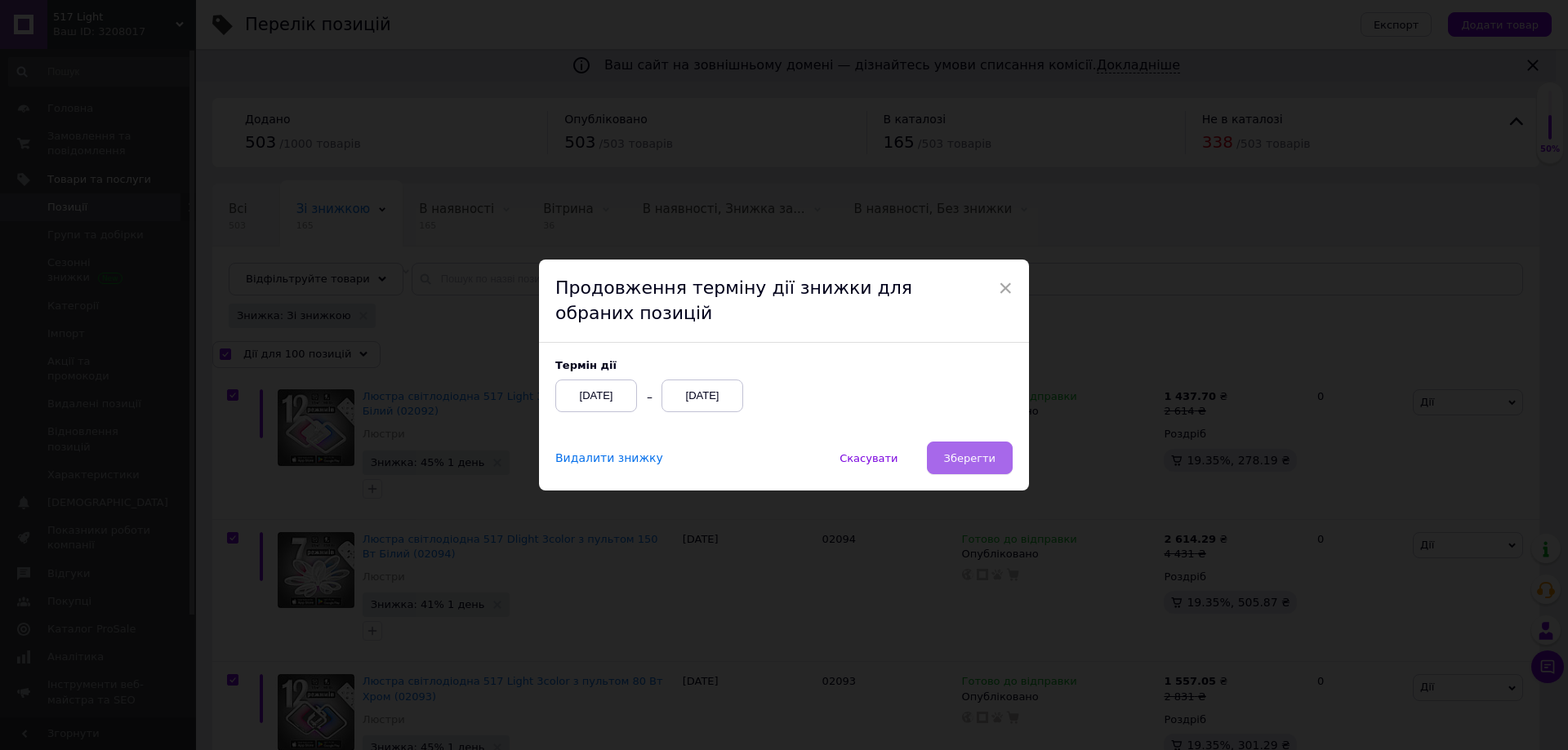
click at [981, 463] on span "Зберегти" at bounding box center [969, 459] width 51 height 13
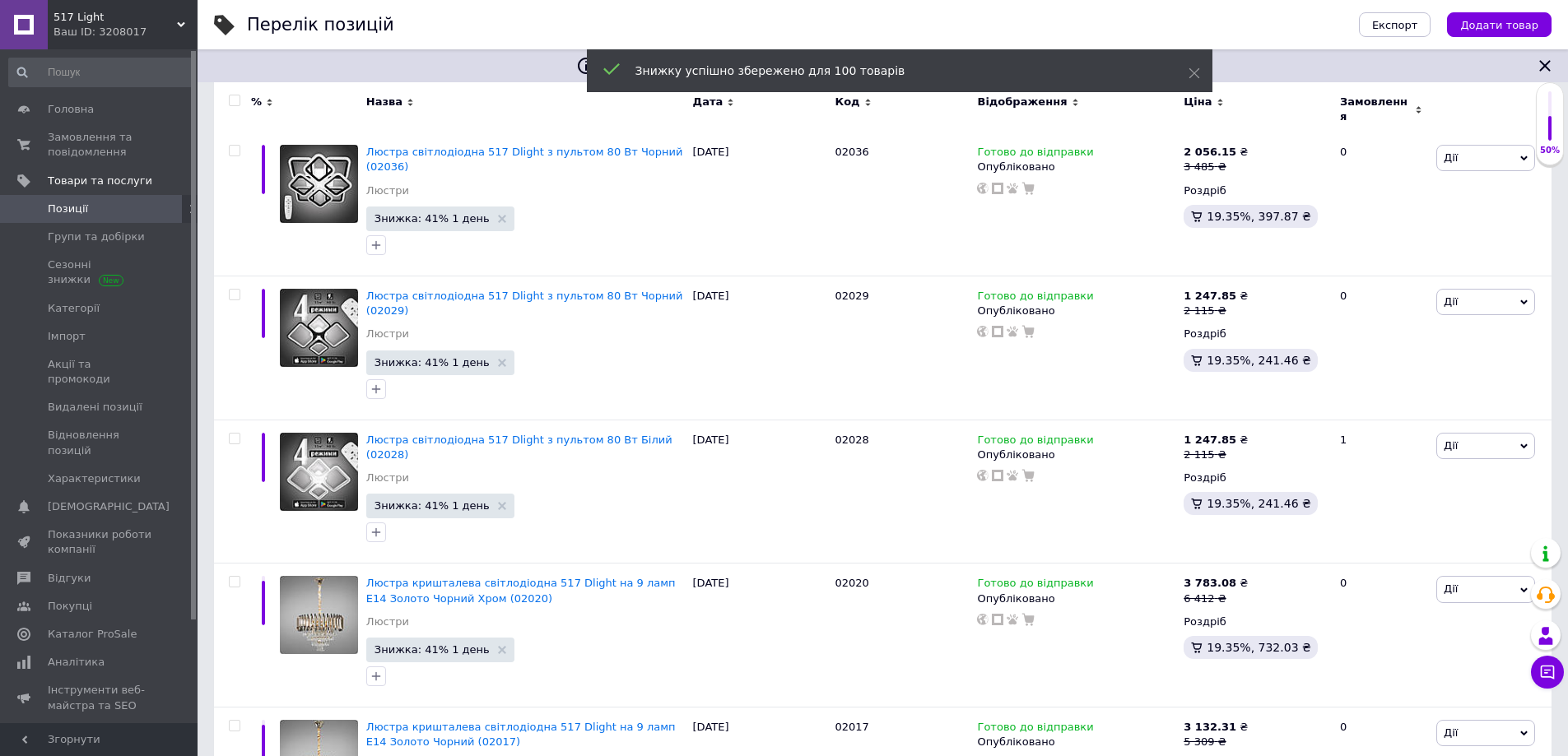
checkbox input "false"
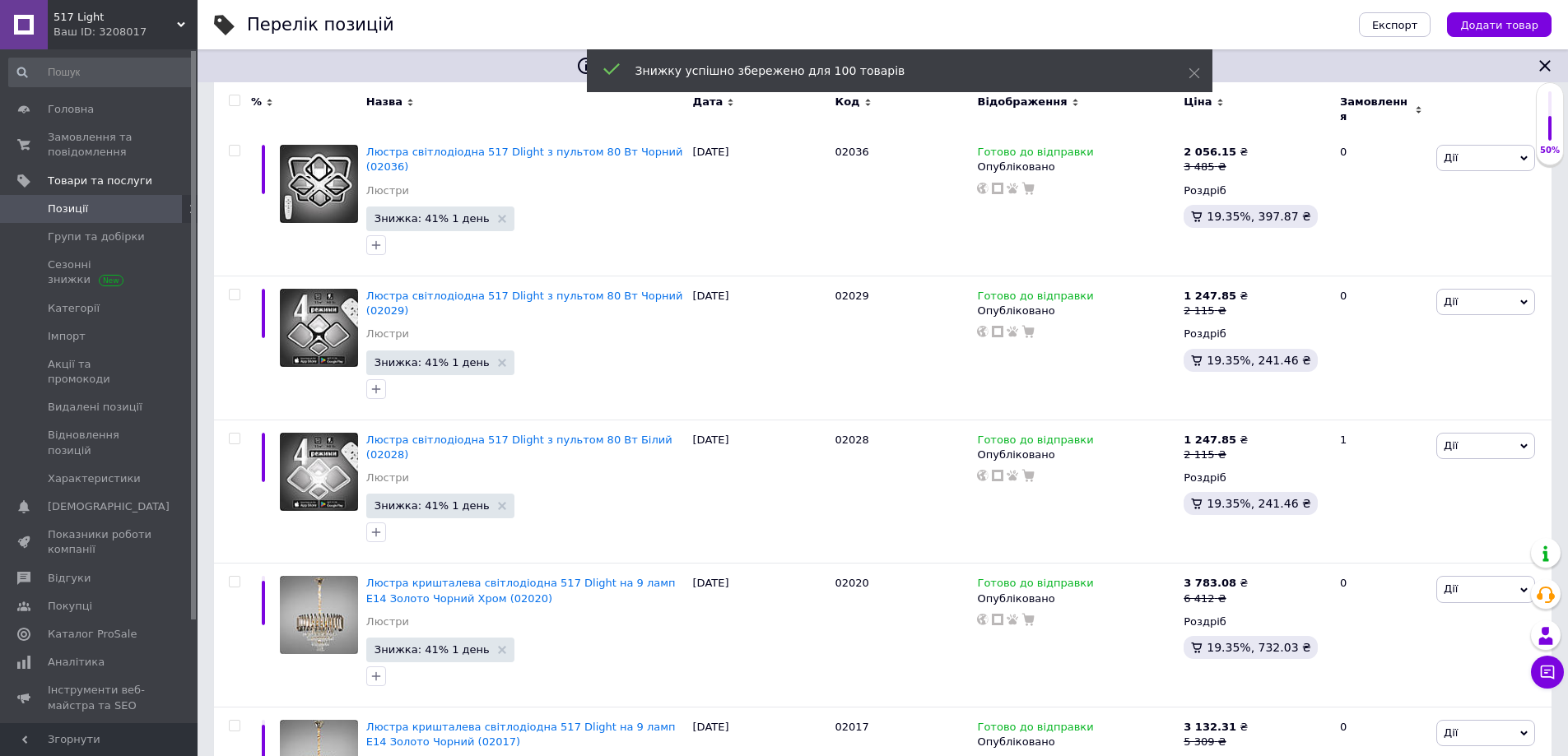
checkbox input "false"
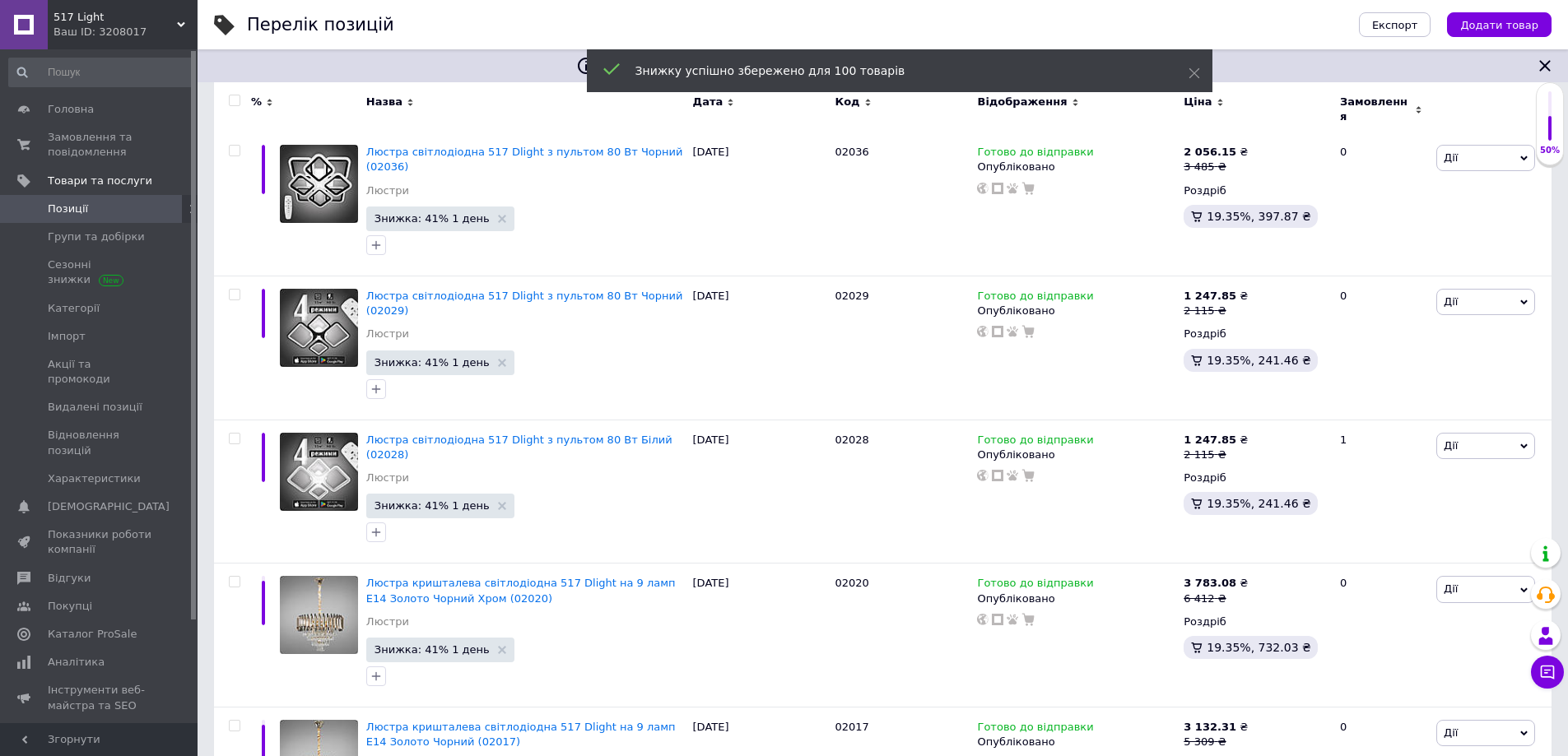
checkbox input "false"
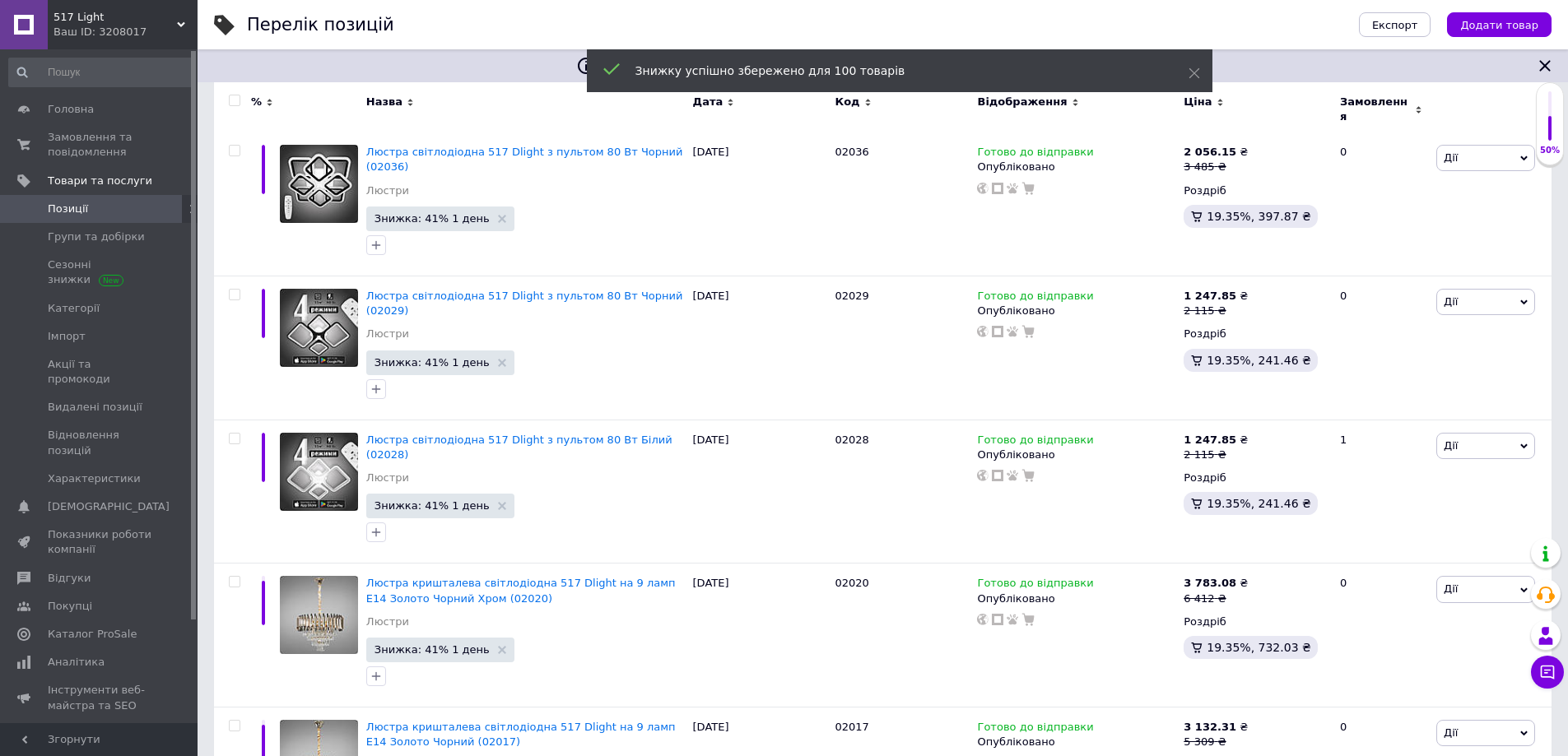
checkbox input "false"
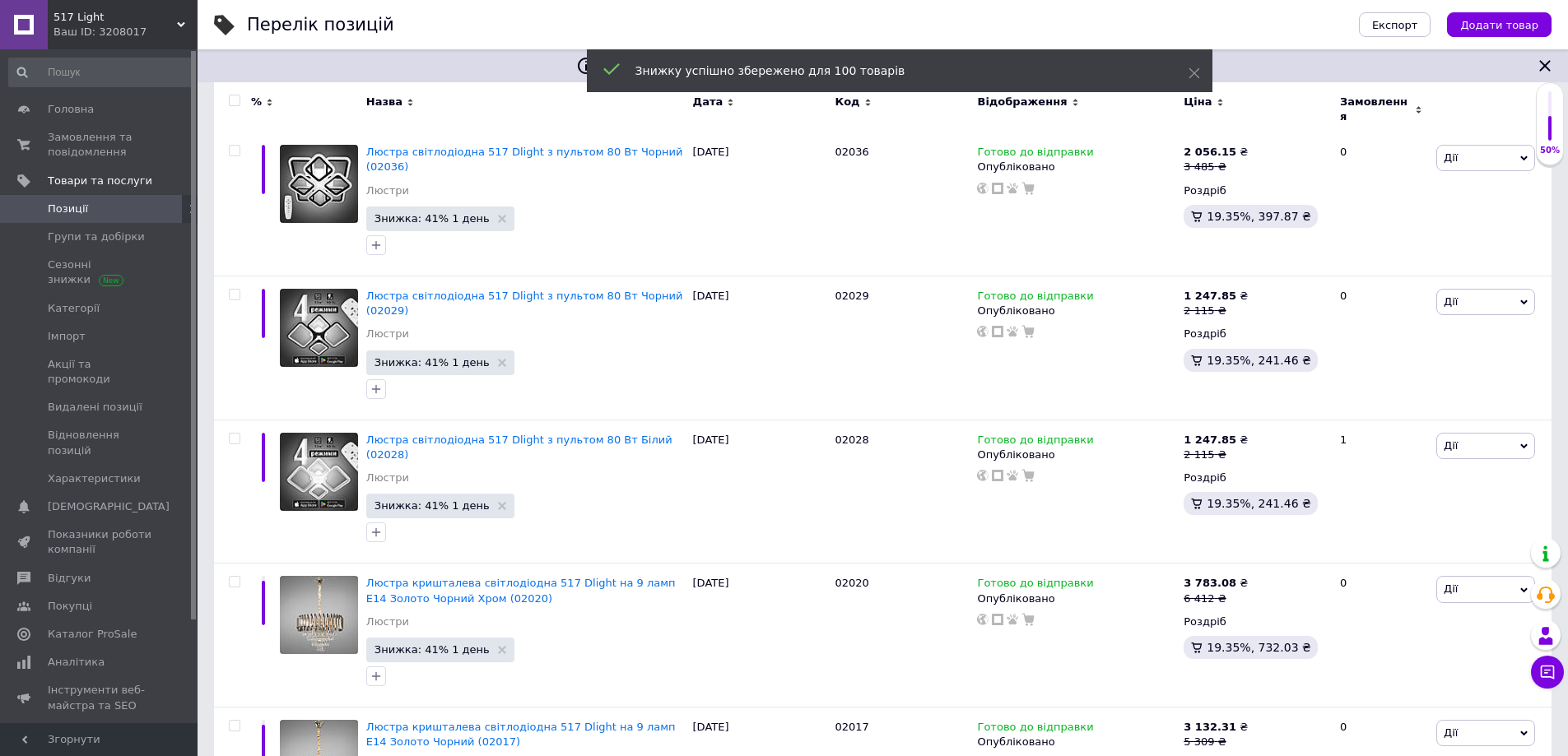
checkbox input "false"
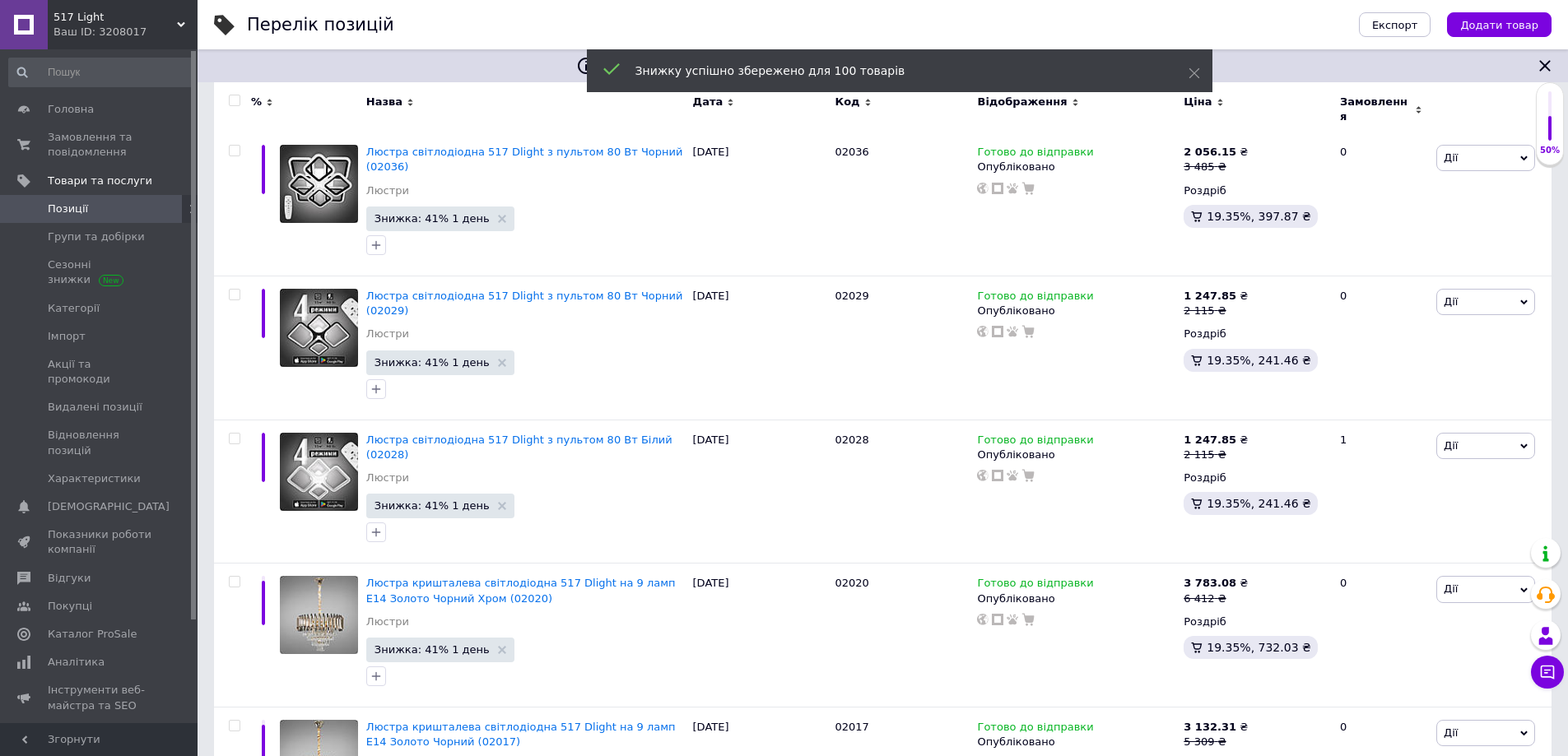
checkbox input "false"
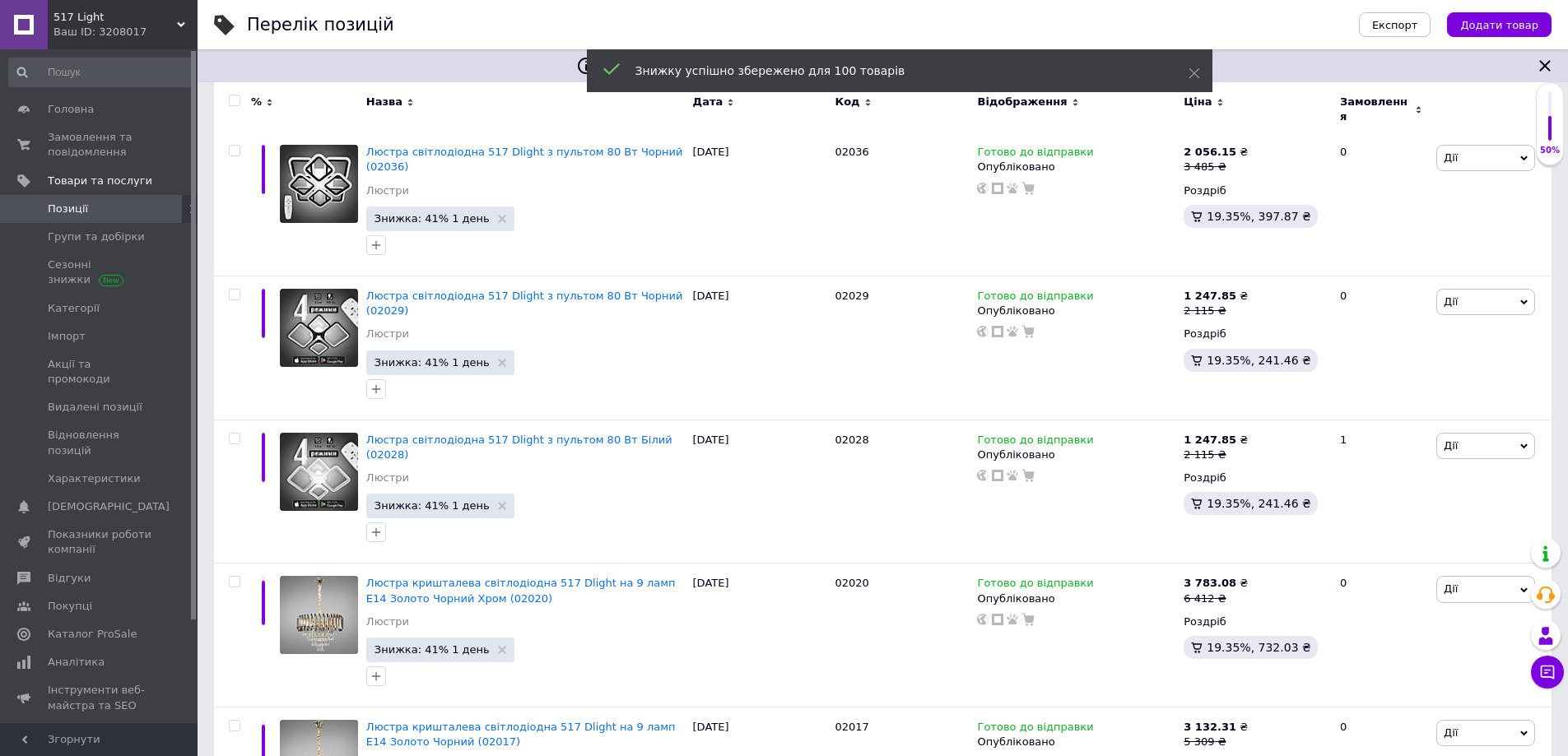
checkbox input "false"
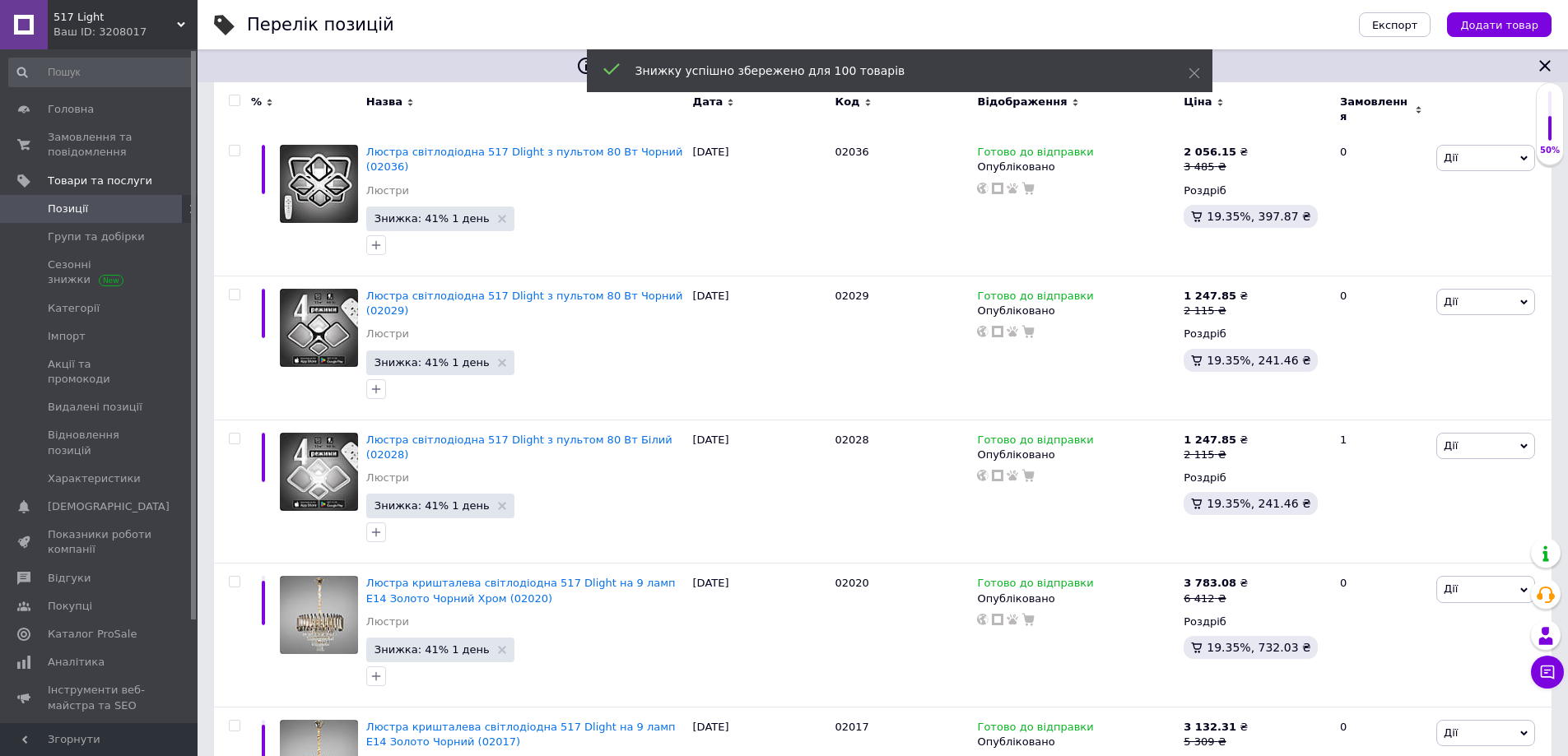
checkbox input "false"
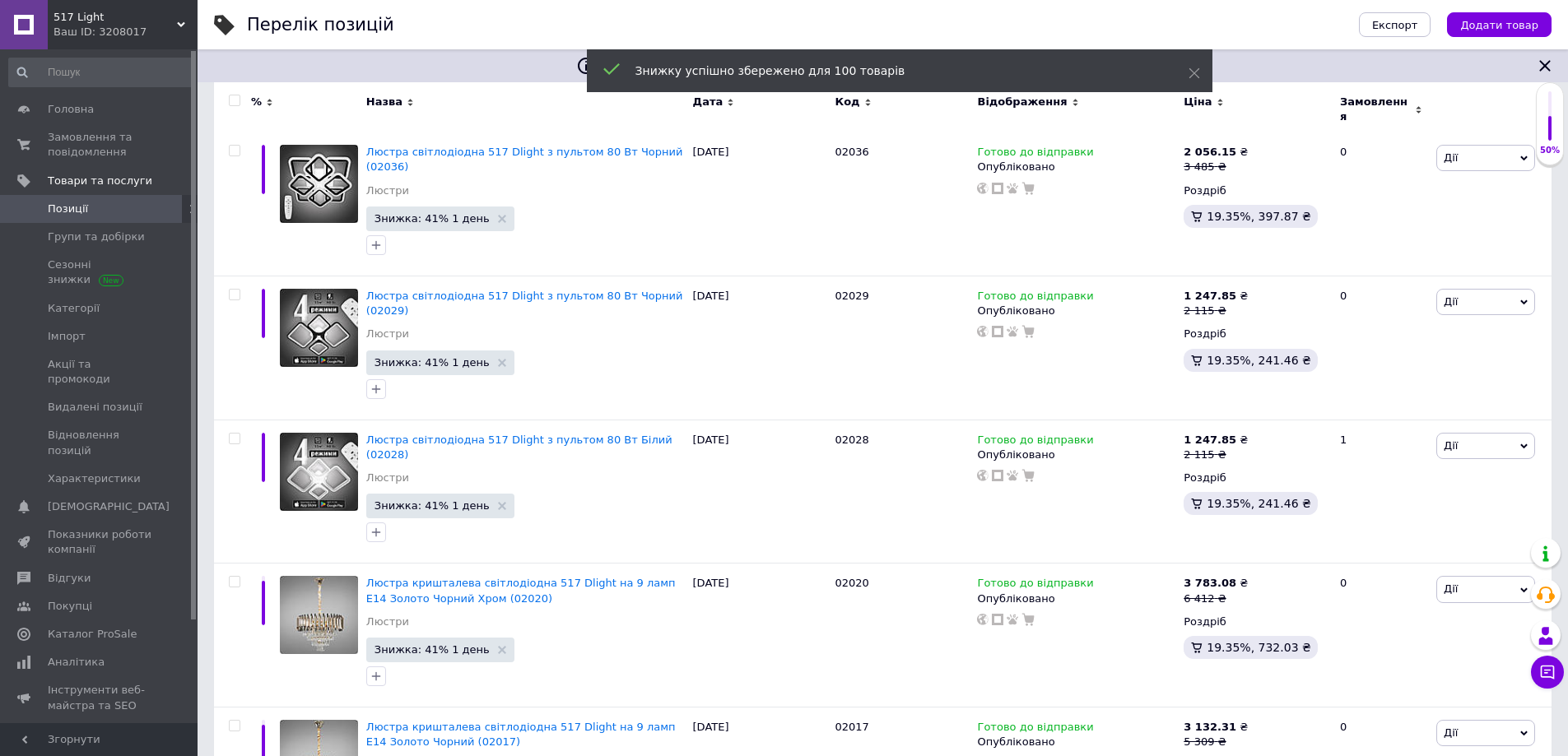
checkbox input "false"
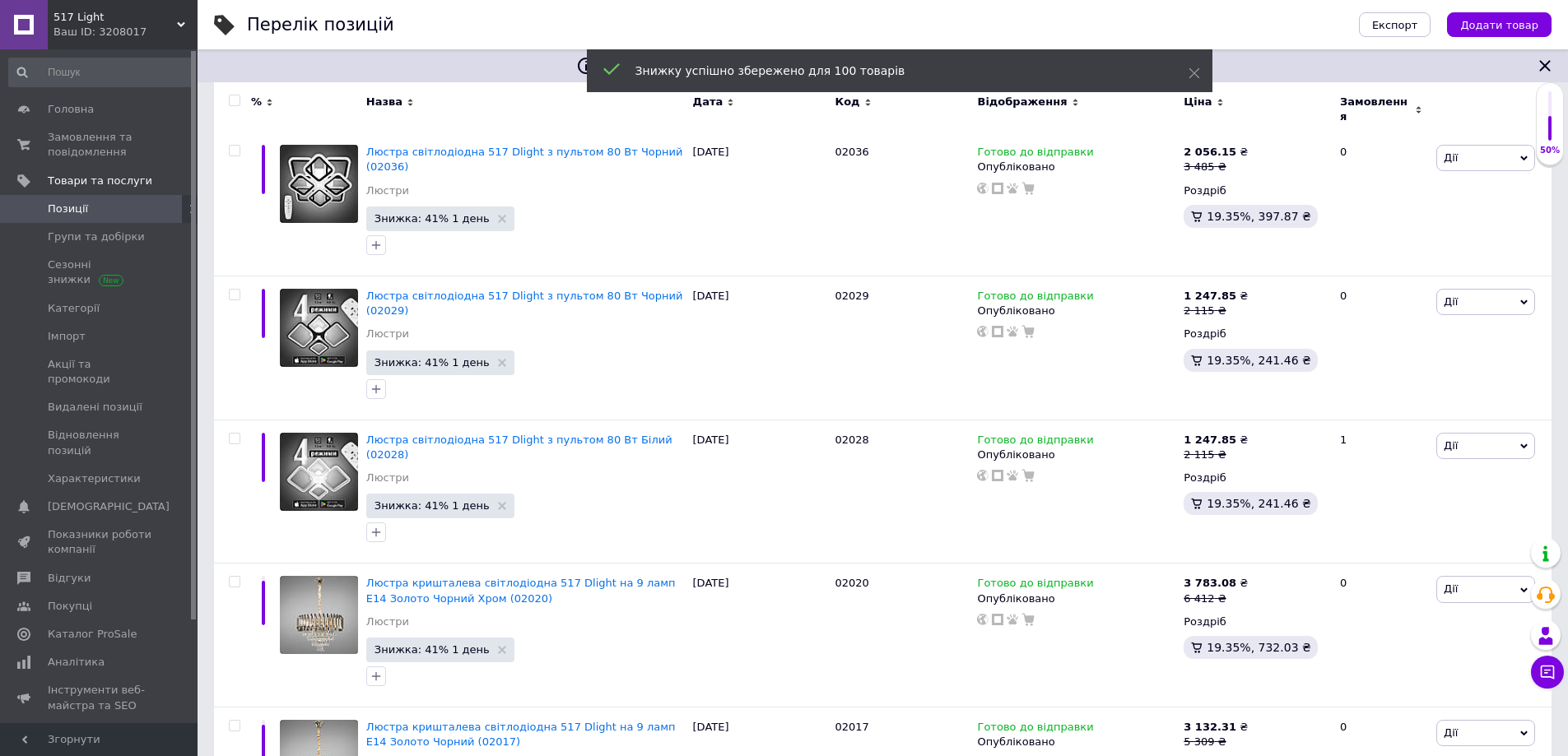
checkbox input "false"
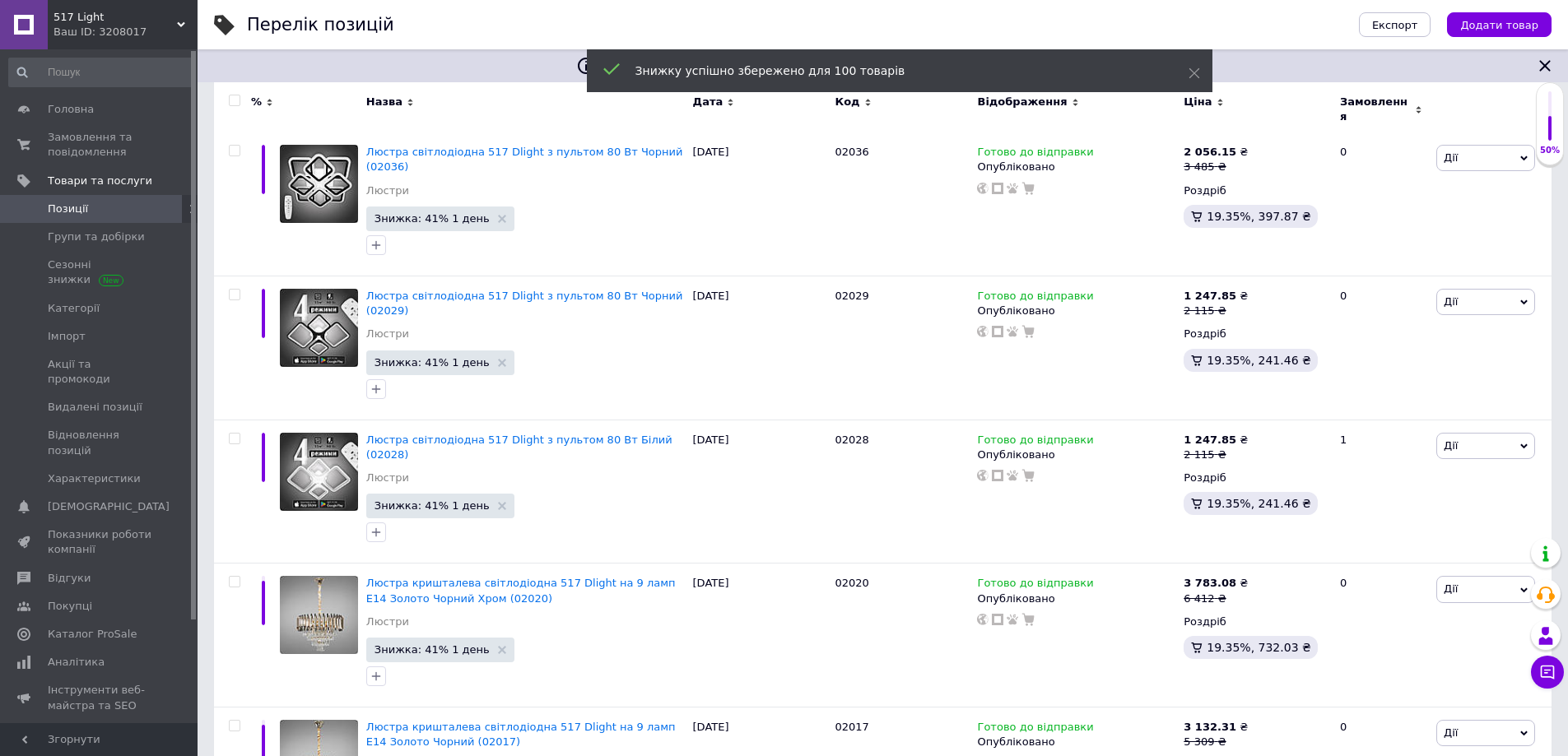
checkbox input "false"
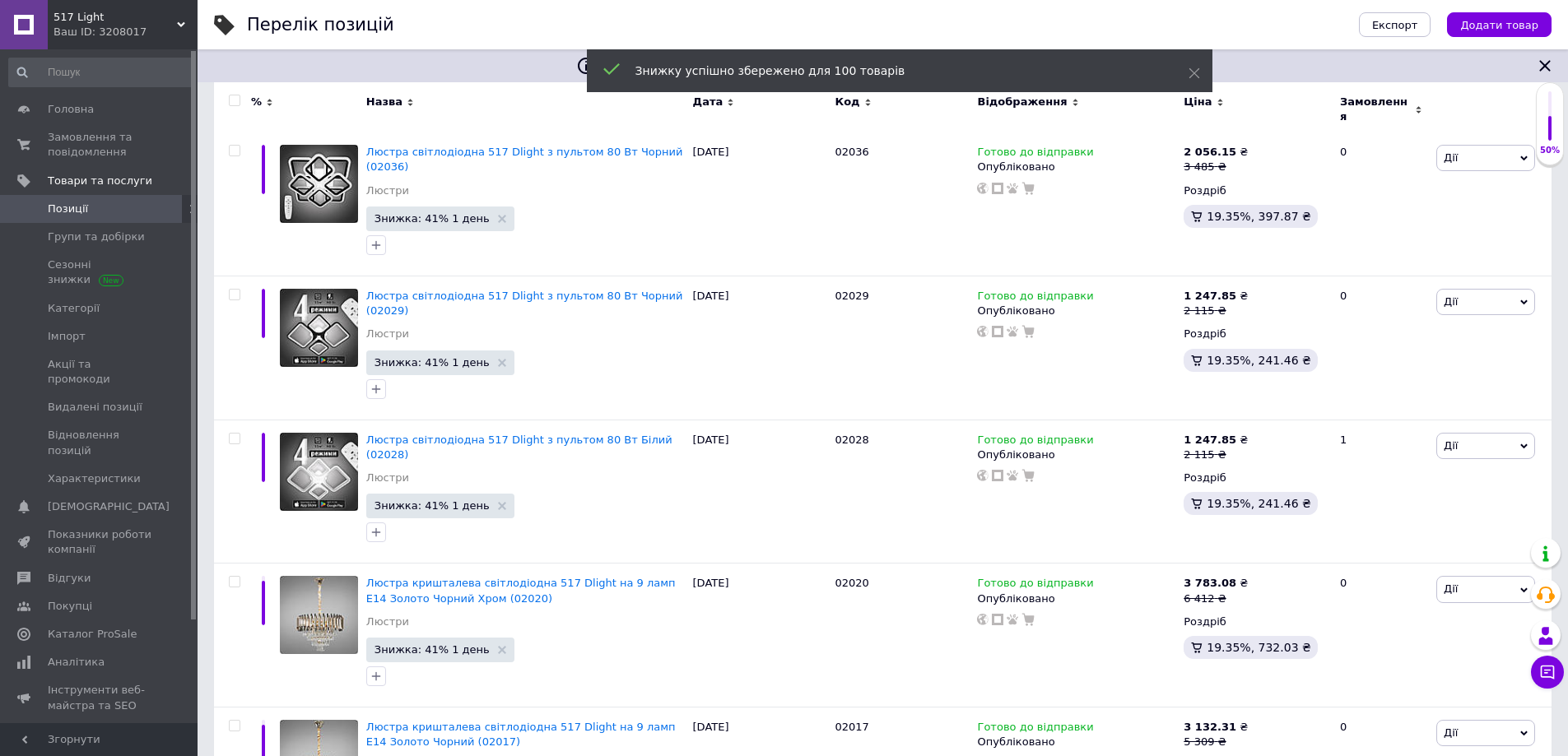
checkbox input "false"
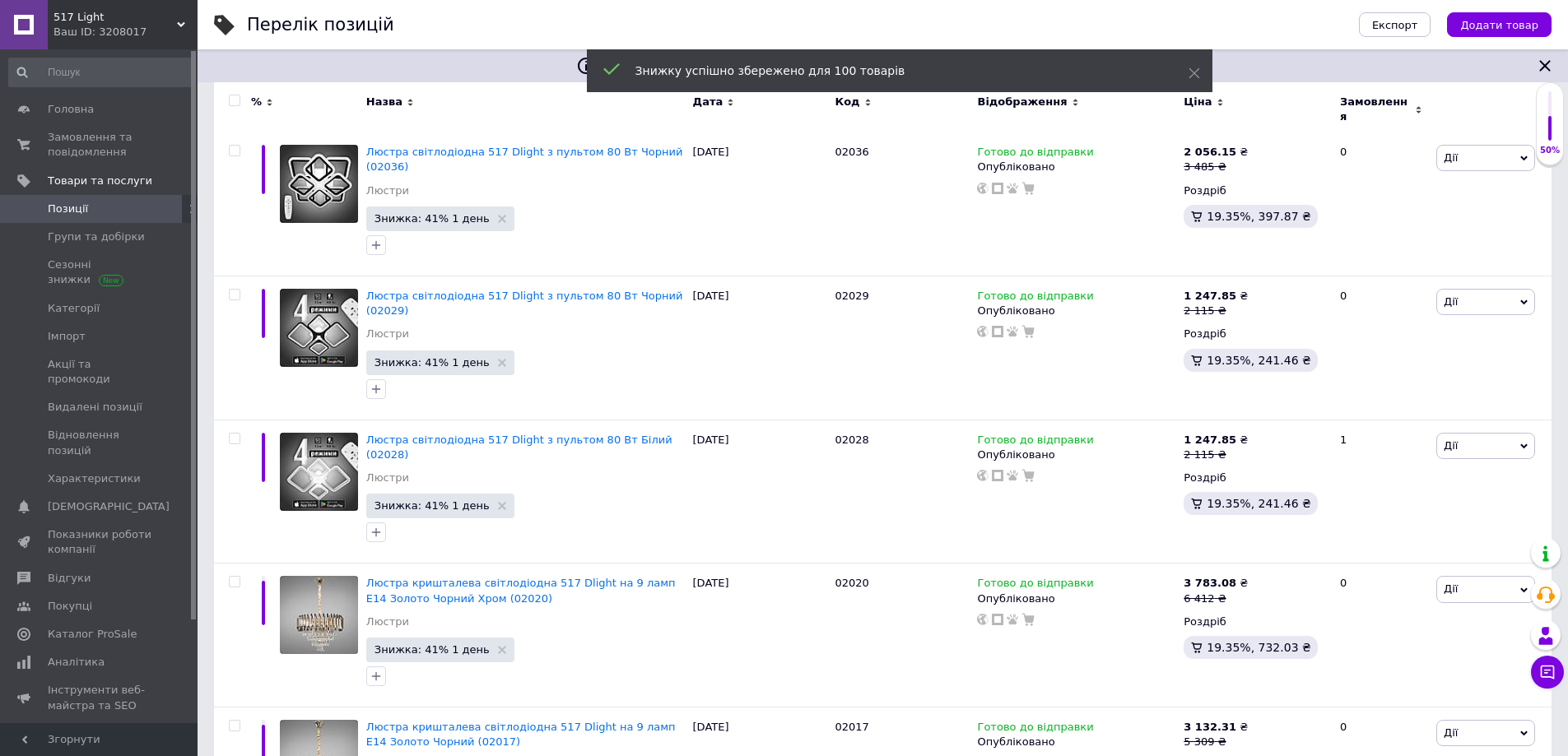
checkbox input "false"
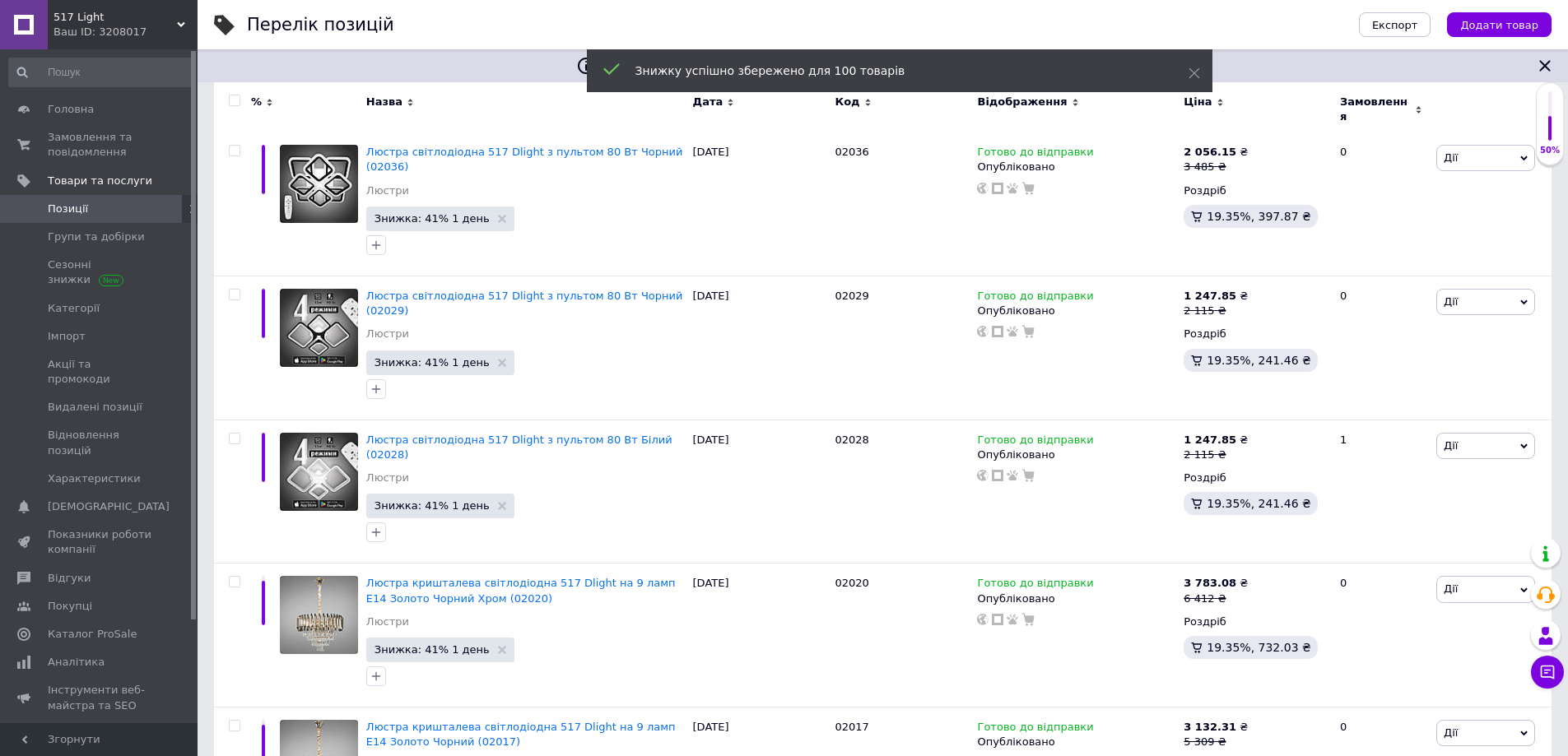
checkbox input "false"
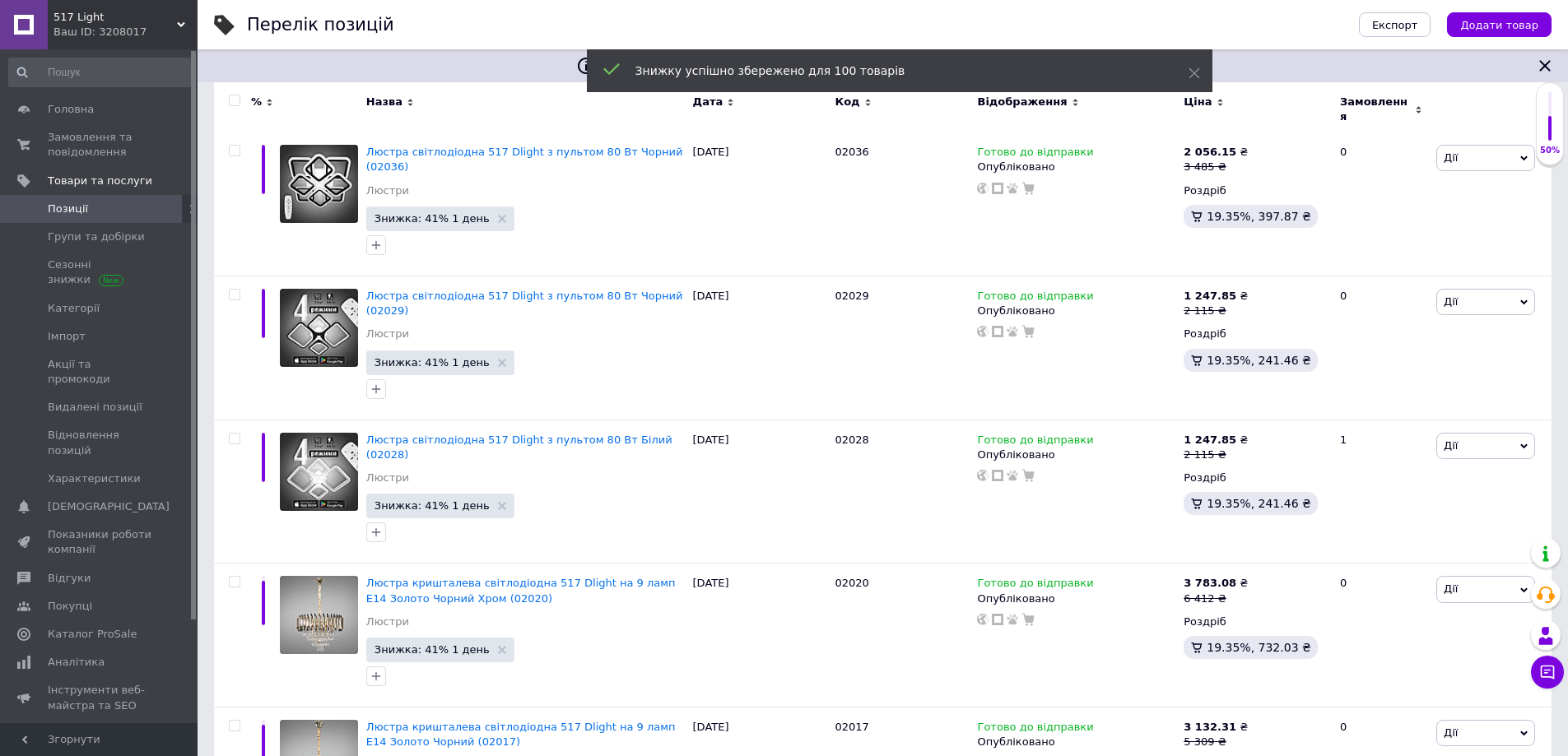
checkbox input "false"
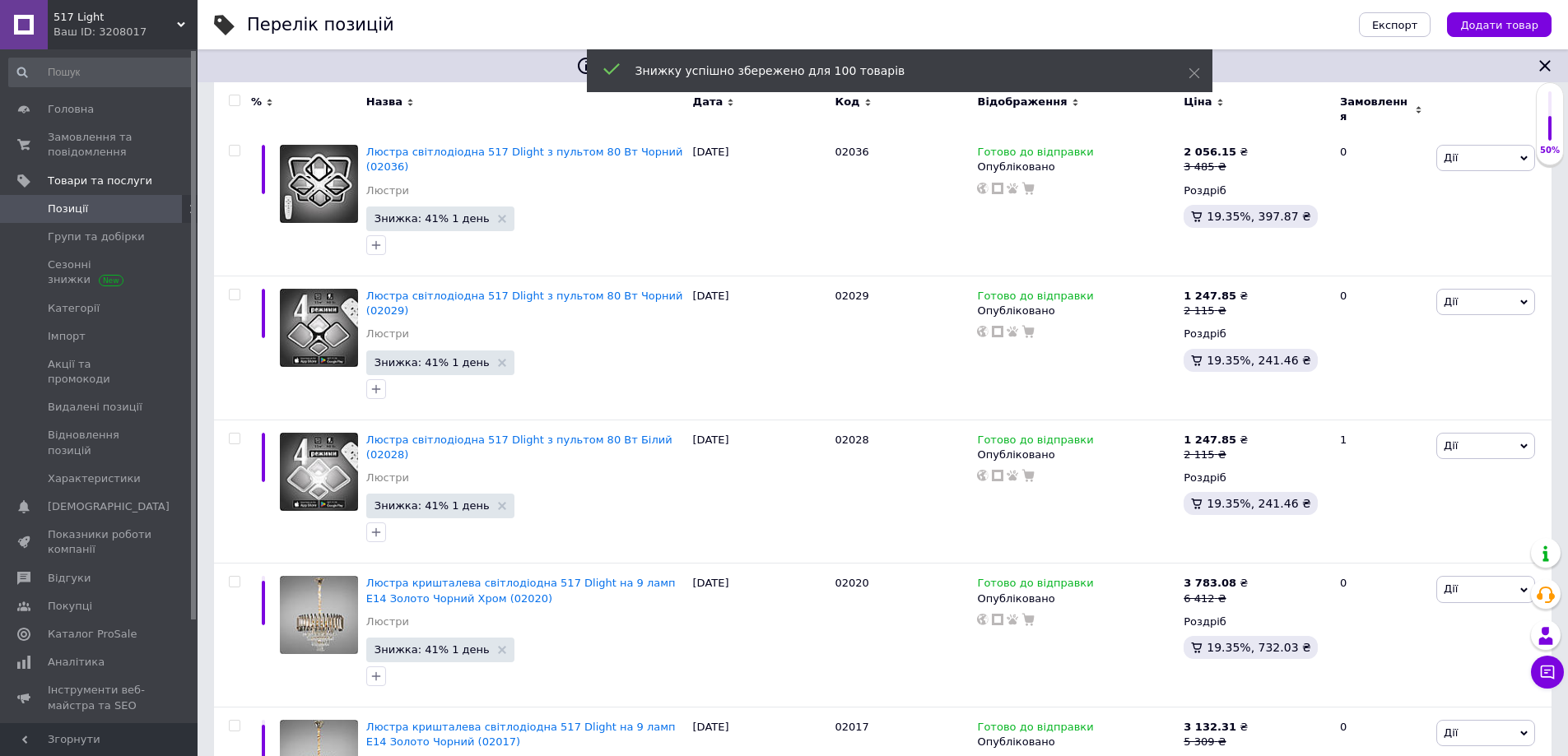
checkbox input "false"
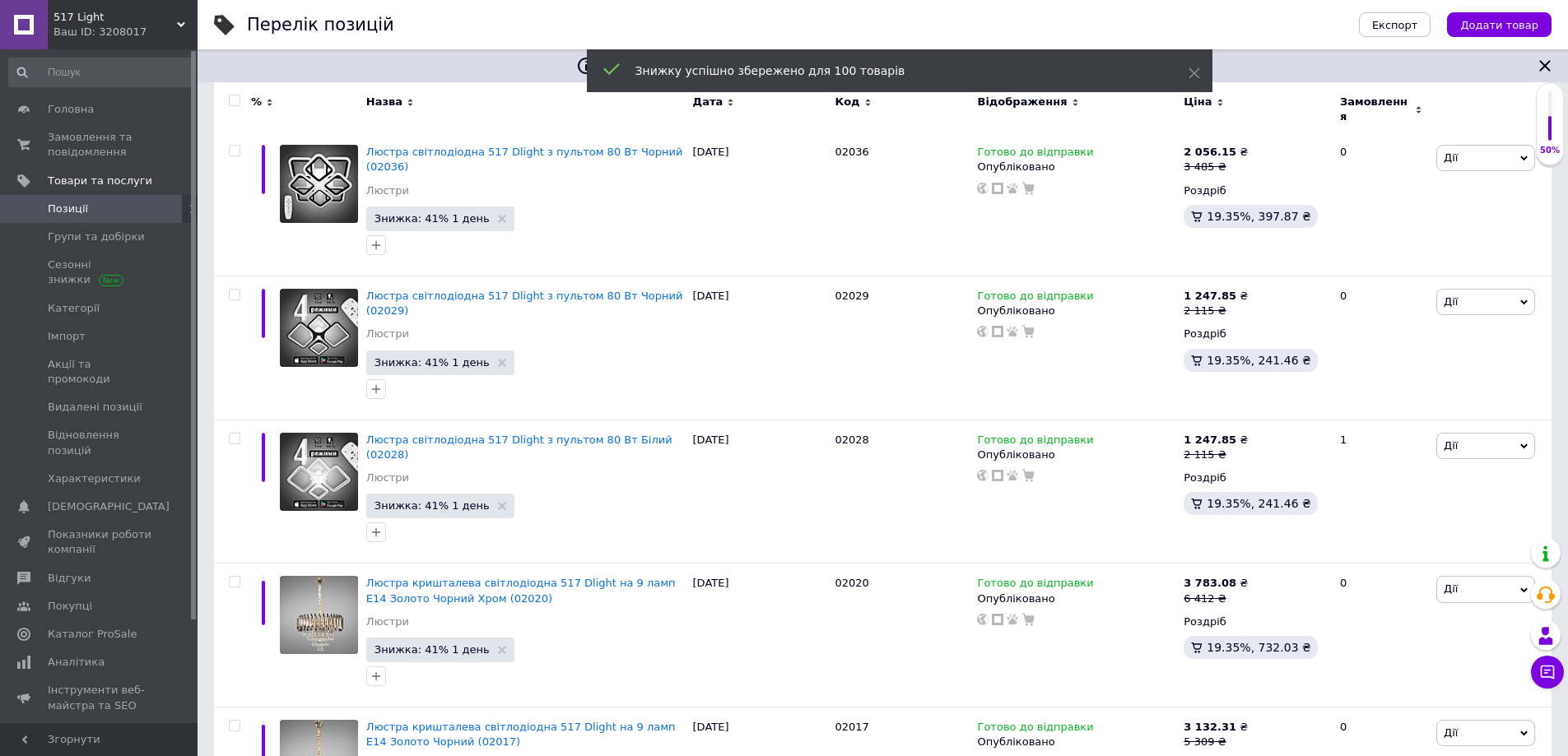
checkbox input "false"
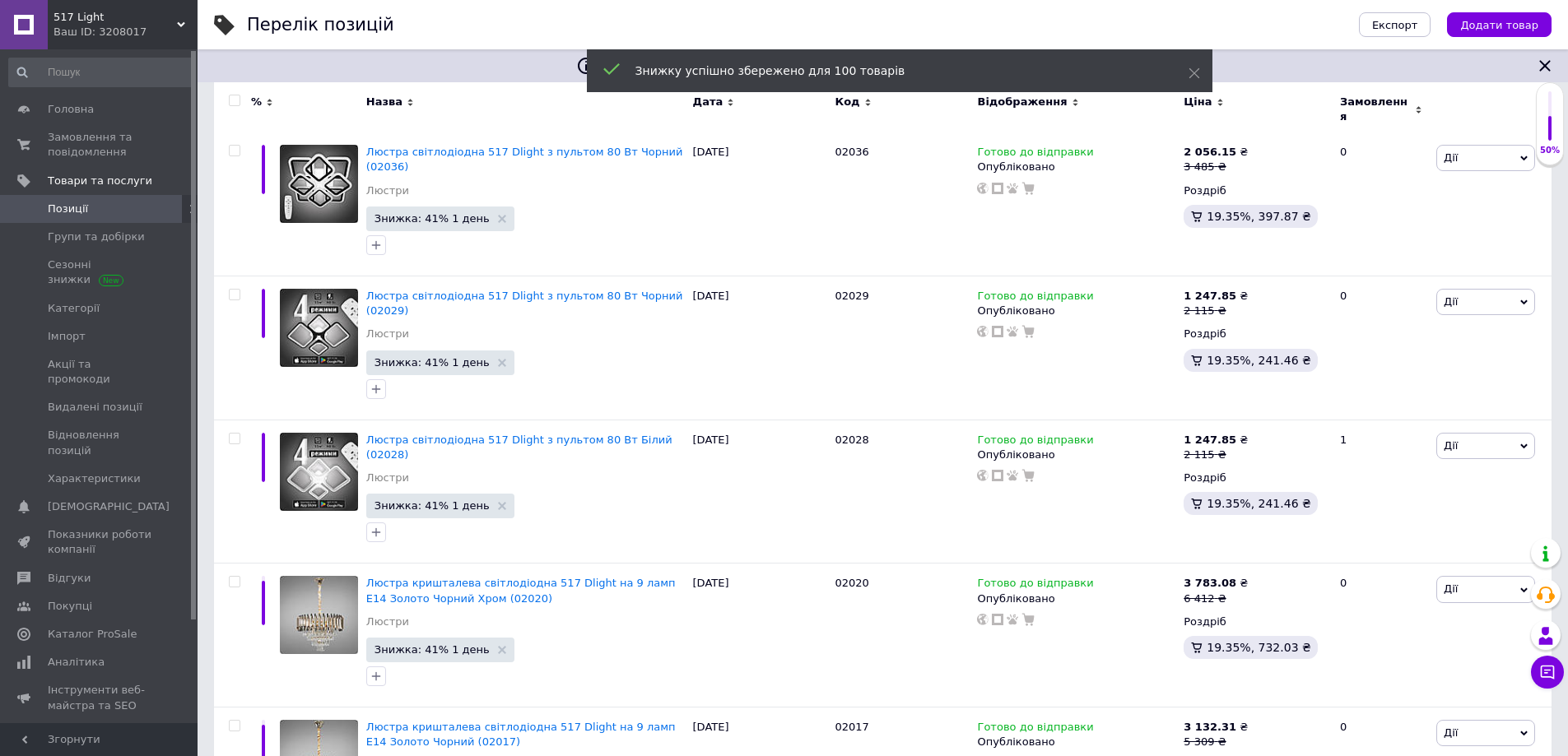
checkbox input "false"
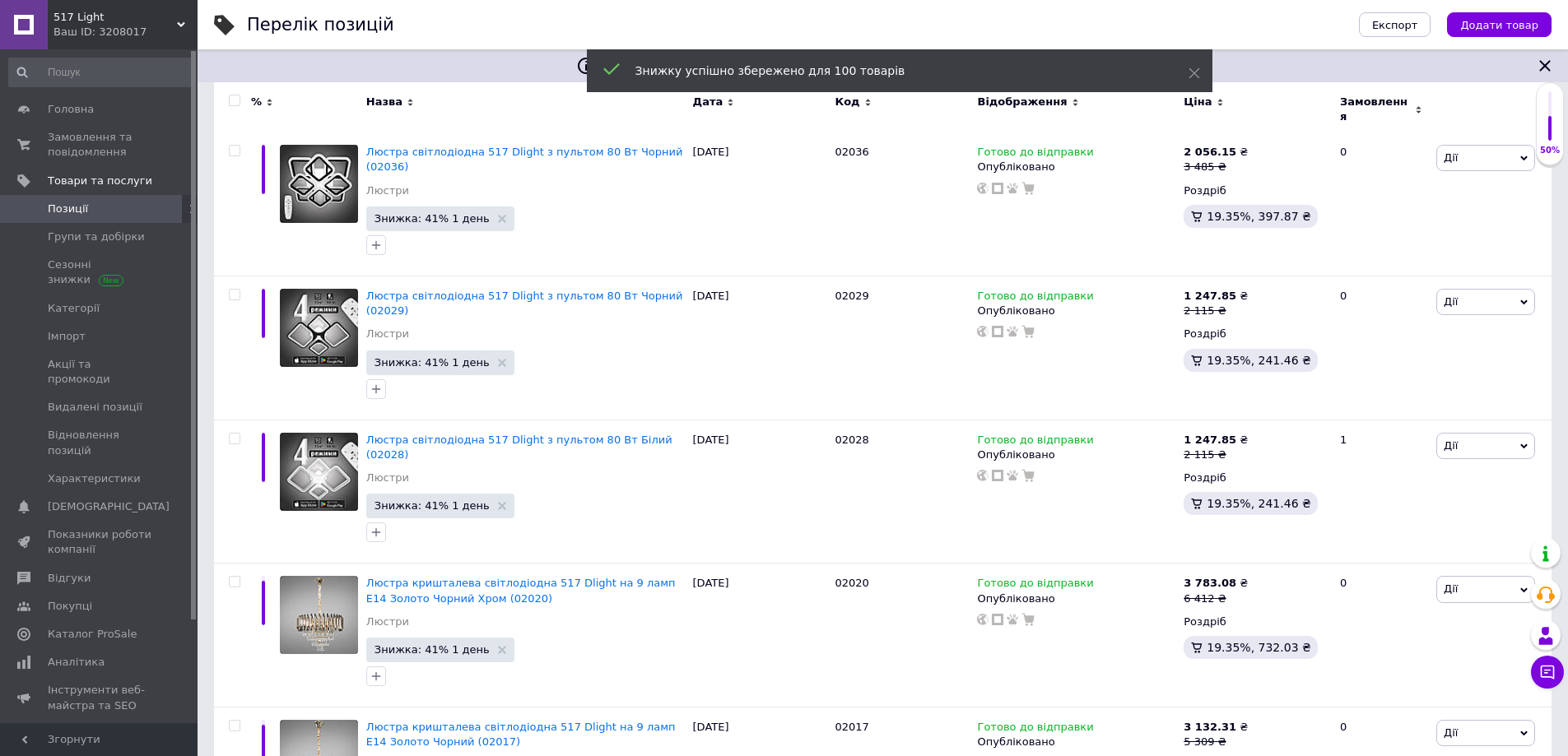
checkbox input "false"
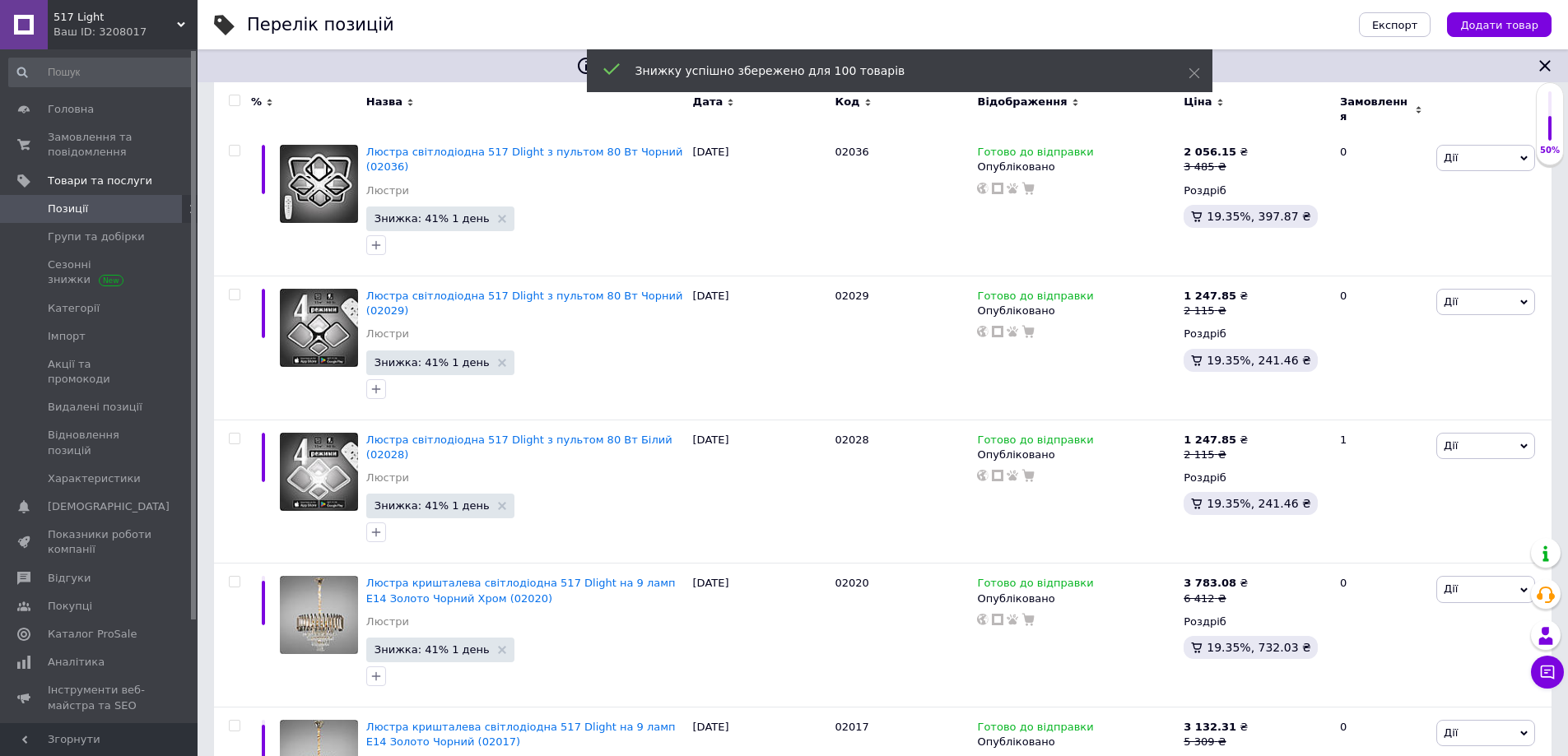
checkbox input "false"
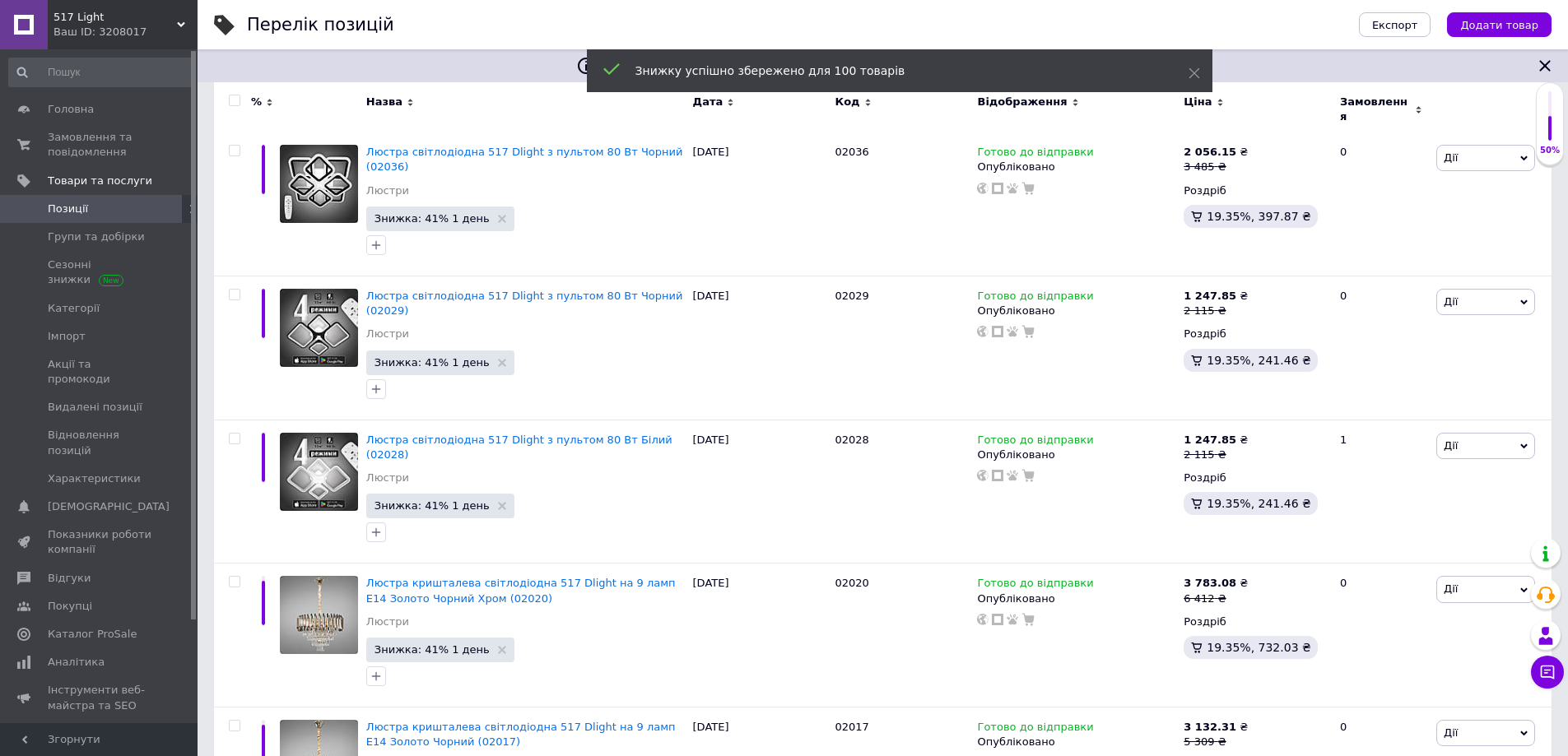
scroll to position [13534, 0]
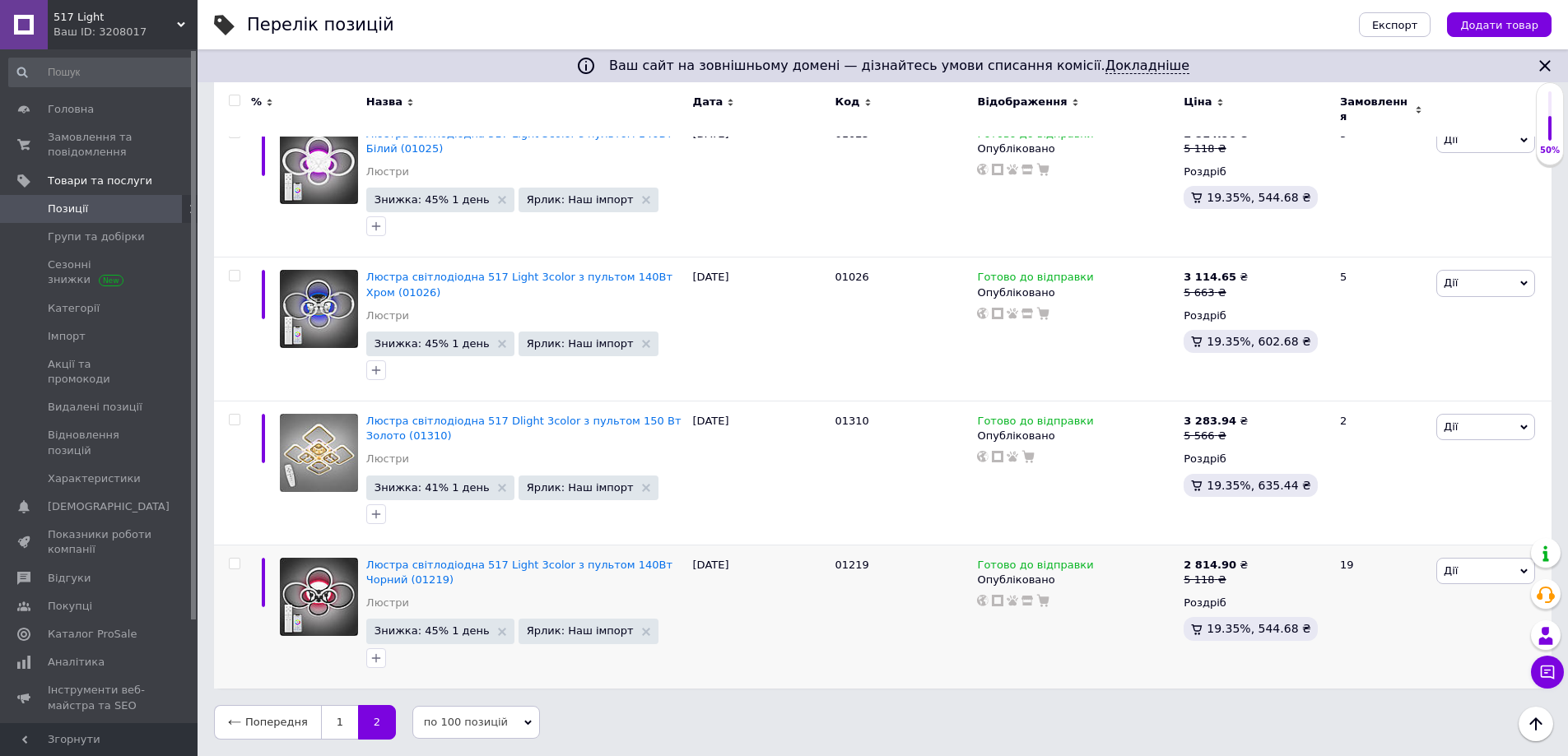
scroll to position [9295, 0]
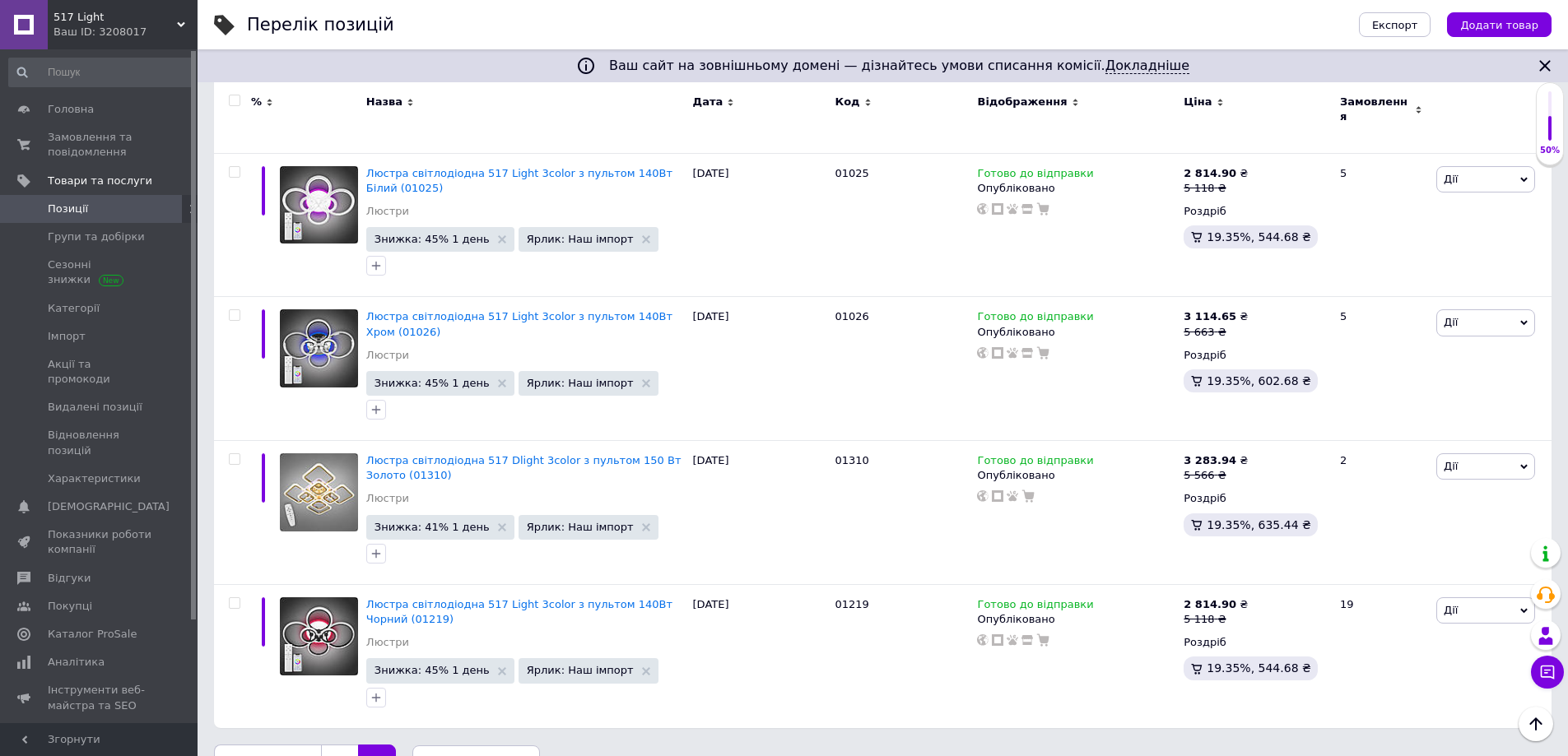
click at [232, 97] on input "checkbox" at bounding box center [234, 101] width 11 height 11
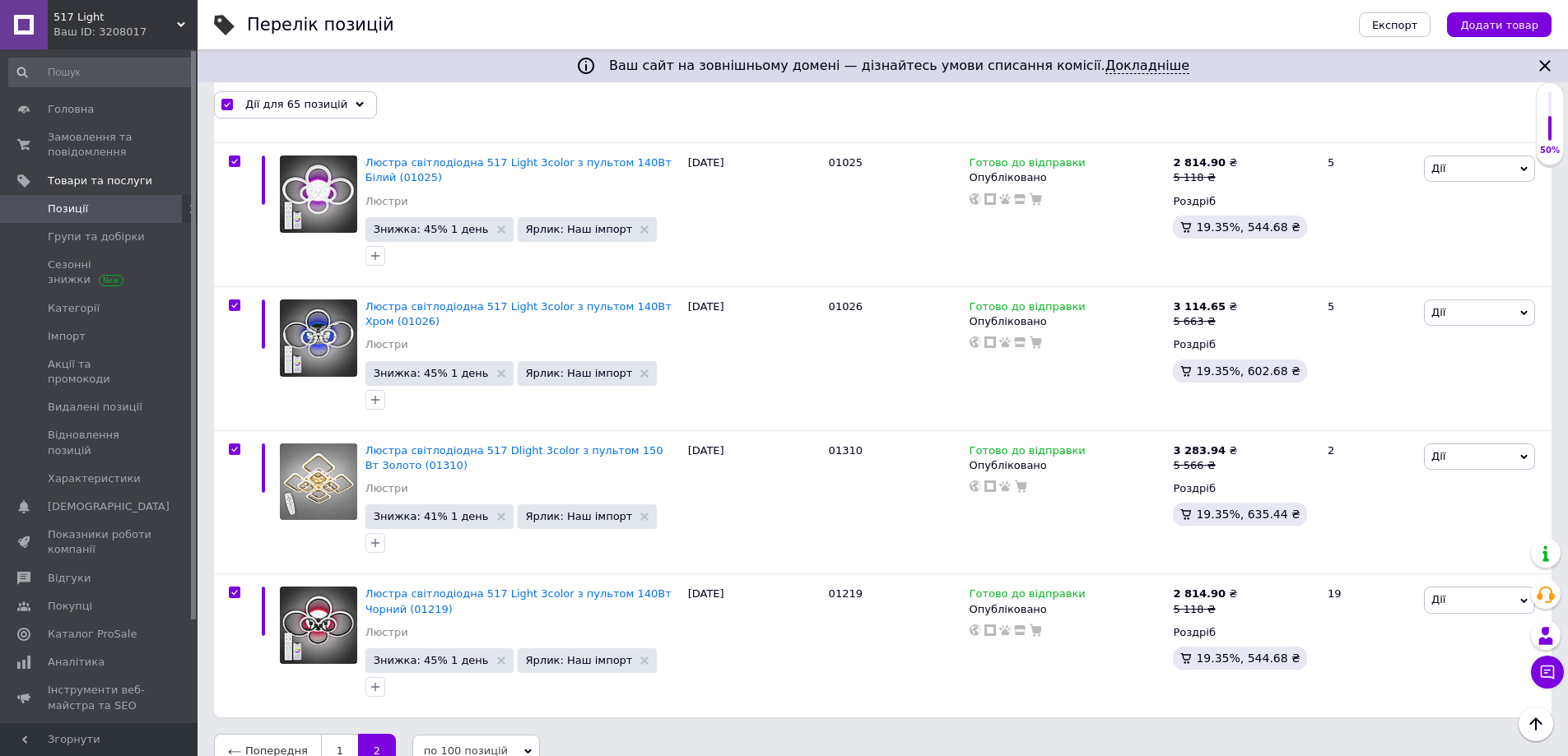
scroll to position [9294, 0]
click at [315, 100] on span "Дії для 65 позицій" at bounding box center [296, 104] width 102 height 15
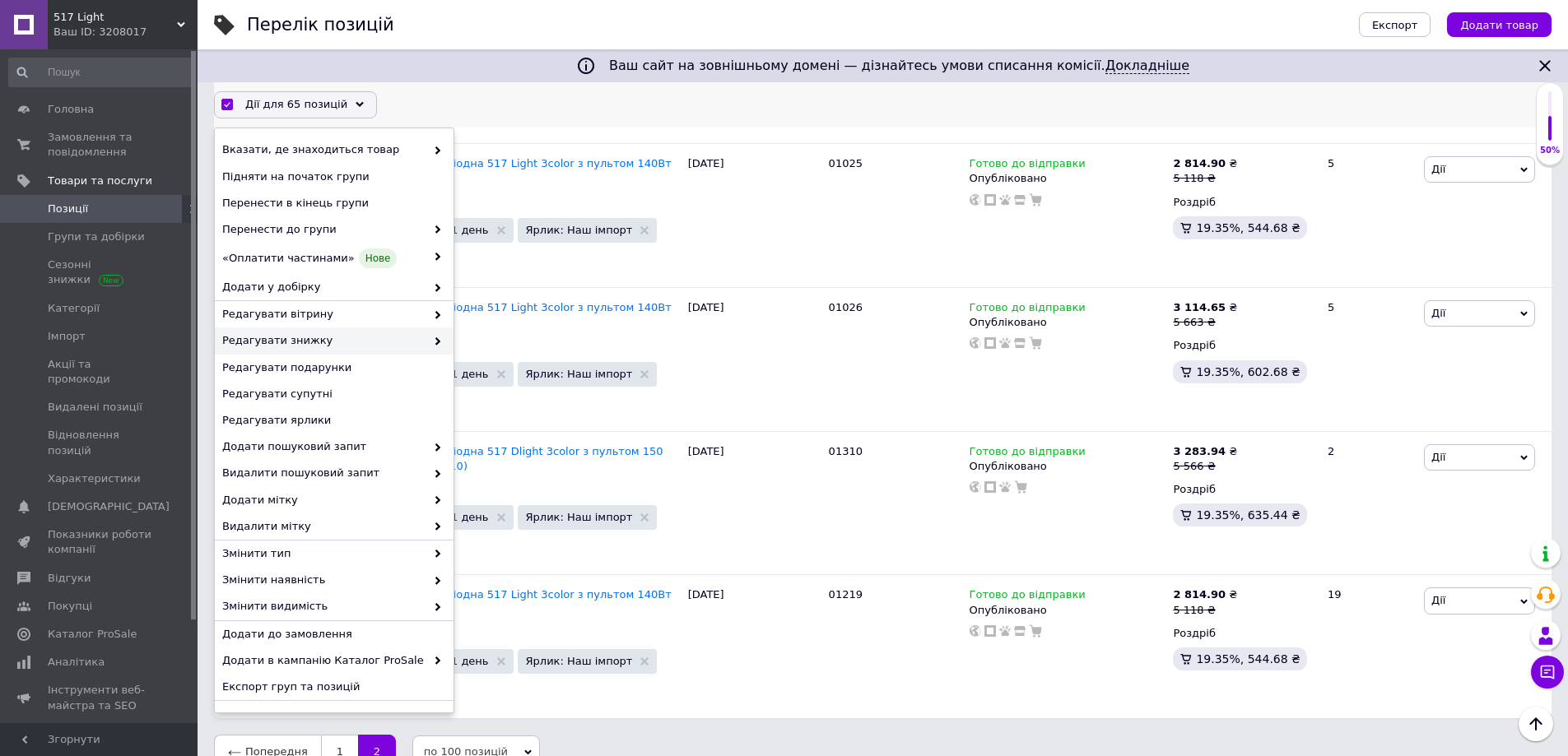
click at [375, 346] on span "Редагувати знижку" at bounding box center [324, 342] width 203 height 15
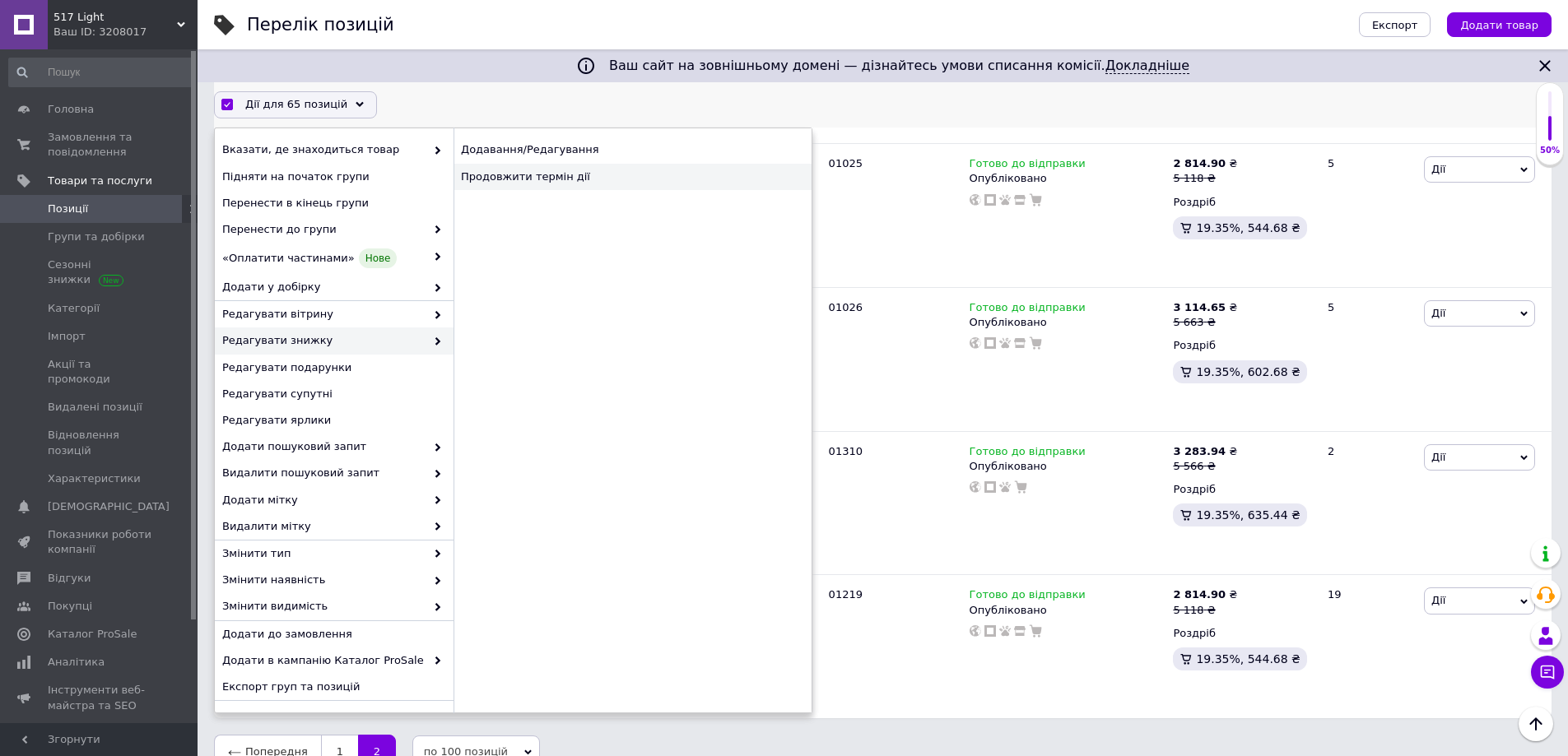
click at [524, 183] on div "Продовжити термін дії" at bounding box center [632, 176] width 358 height 26
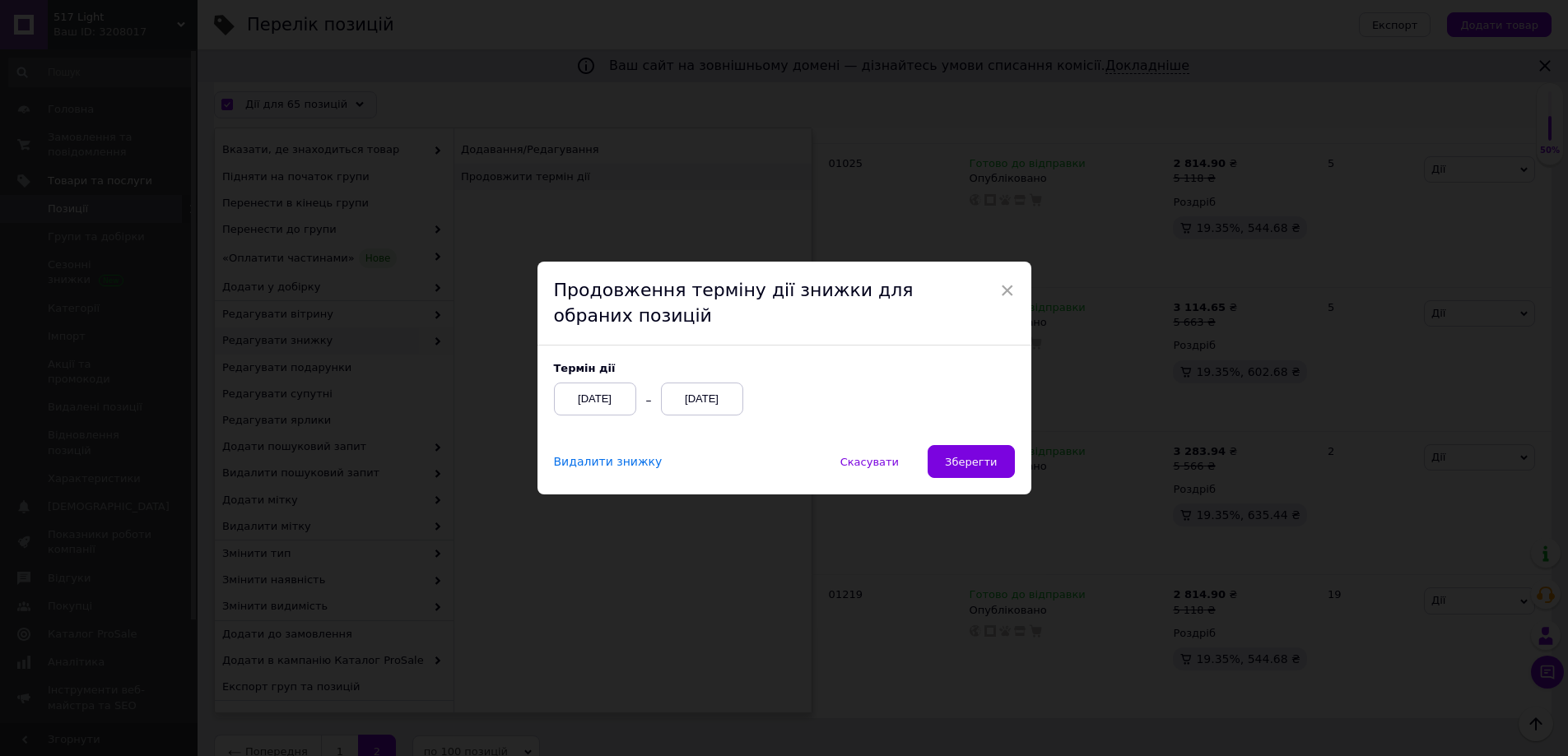
scroll to position [9251, 0]
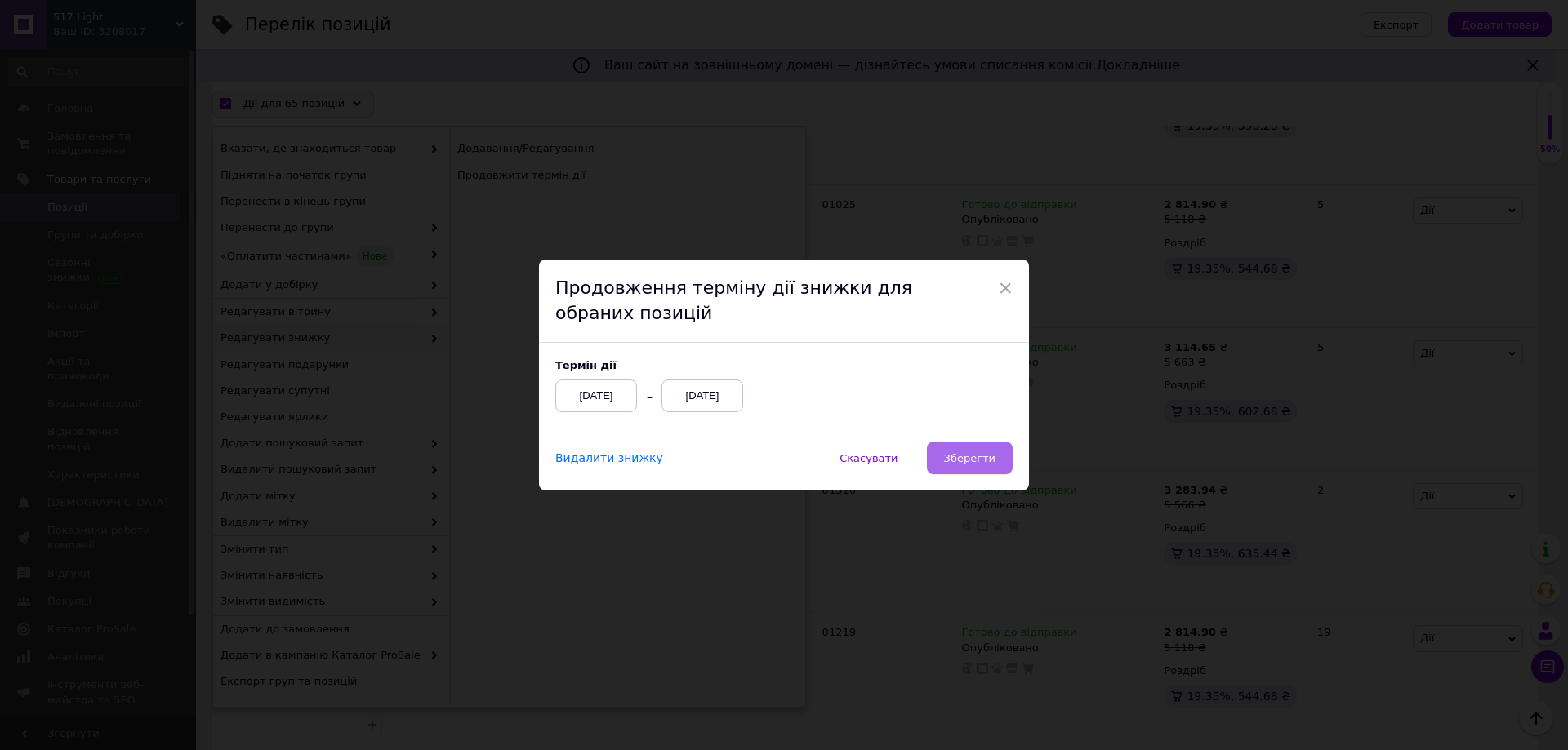
click at [997, 464] on button "Зберегти" at bounding box center [969, 458] width 86 height 32
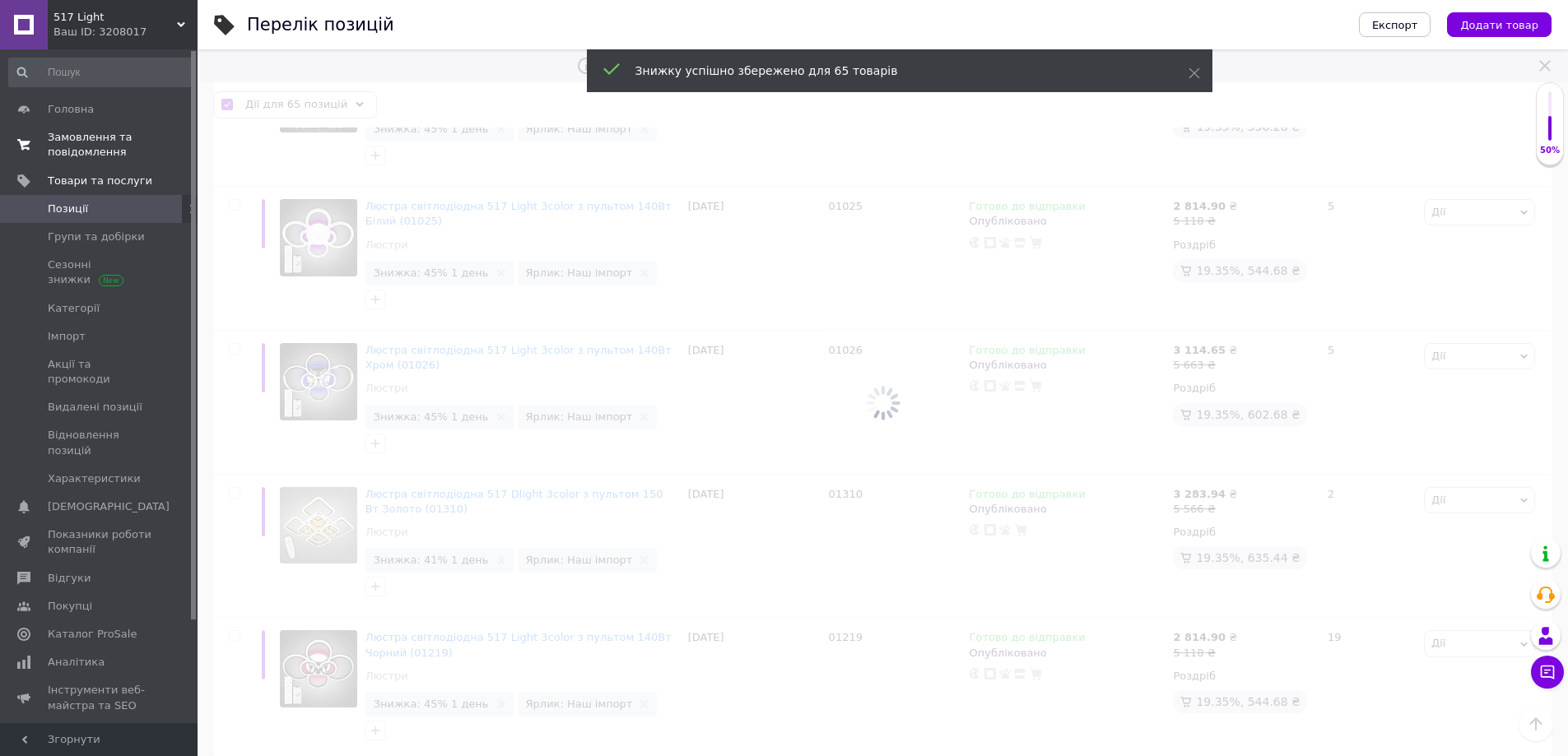
click at [117, 141] on span "Замовлення та повідомлення" at bounding box center [100, 144] width 104 height 30
